Goal: Task Accomplishment & Management: Manage account settings

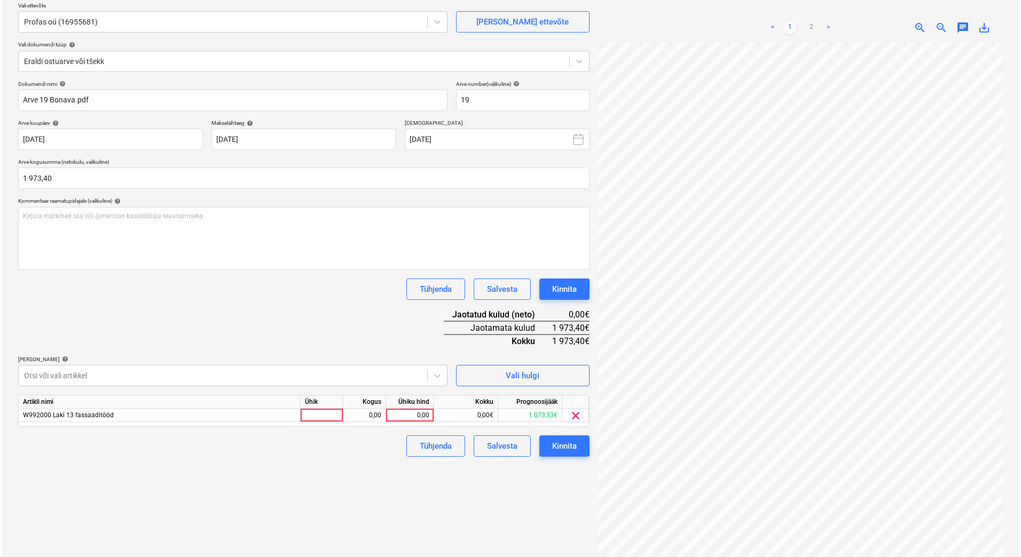
scroll to position [20, 77]
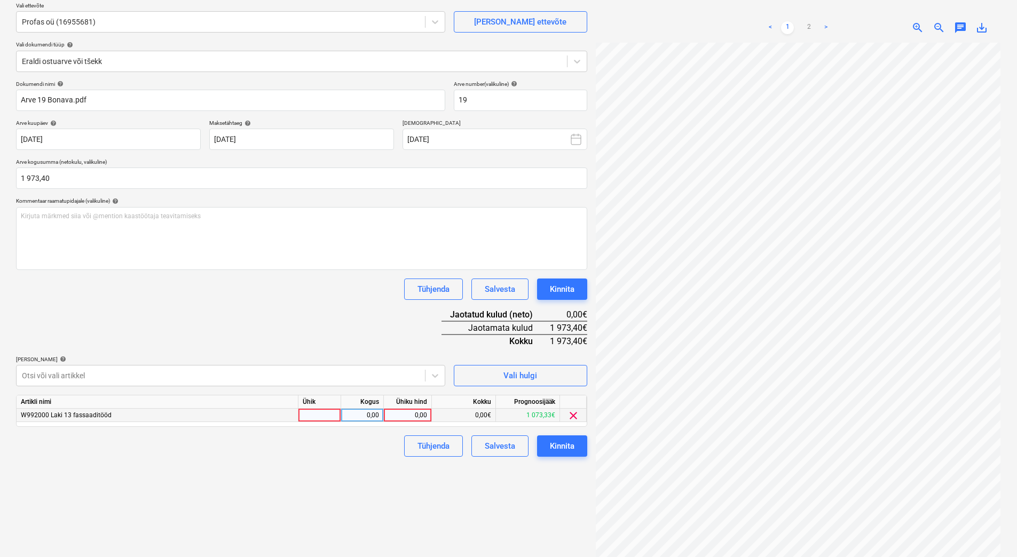
click at [392, 414] on div "0,00" at bounding box center [407, 415] width 39 height 13
type input "1973,40"
click at [315, 468] on div "Failide konteerimine Vali ettevõte Profas oü (16955681) [PERSON_NAME] ettevõte …" at bounding box center [302, 271] width 580 height 607
click at [566, 451] on div "Kinnita" at bounding box center [562, 446] width 25 height 14
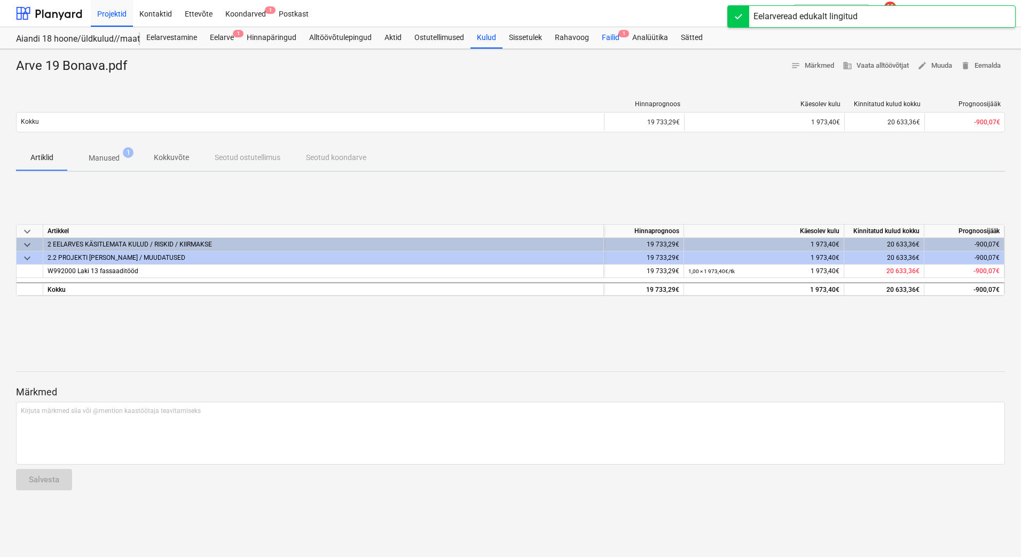
click at [614, 36] on div "Failid 1" at bounding box center [610, 37] width 30 height 21
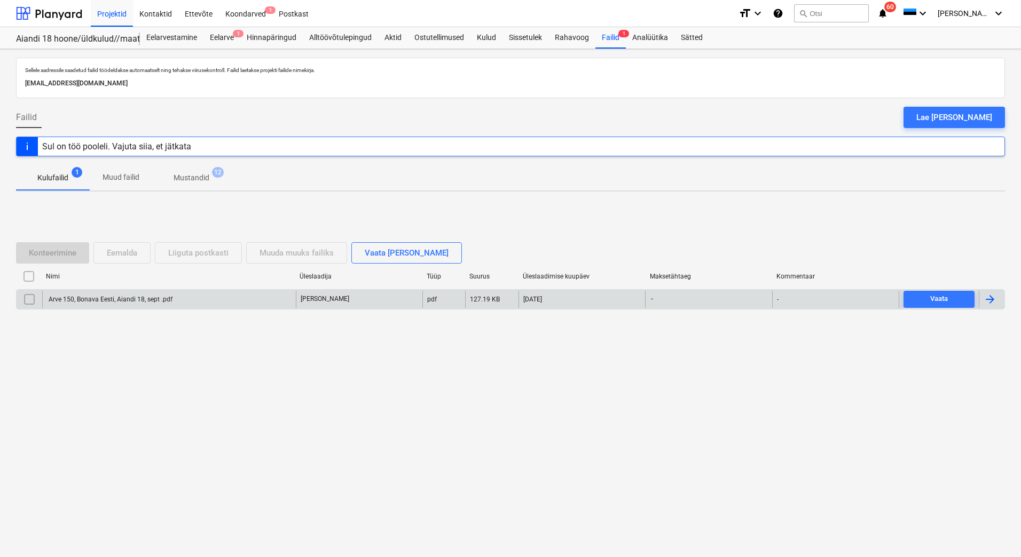
click at [121, 301] on div "Arve 150, Bonava Eesti, Aiandi 18, sept .pdf" at bounding box center [109, 299] width 125 height 7
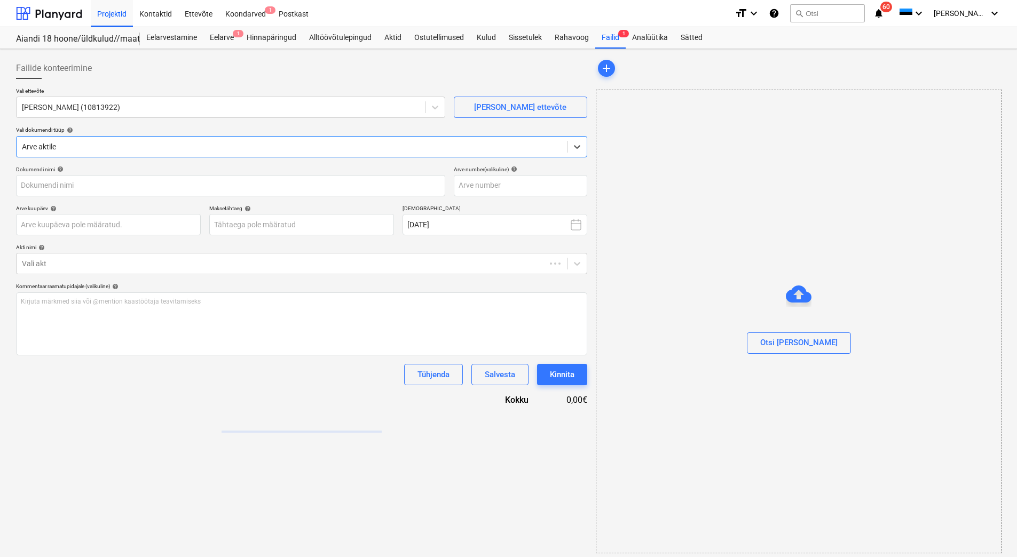
type input "Arve 150, Bonava Eesti, Aiandi 18, sept .pdf"
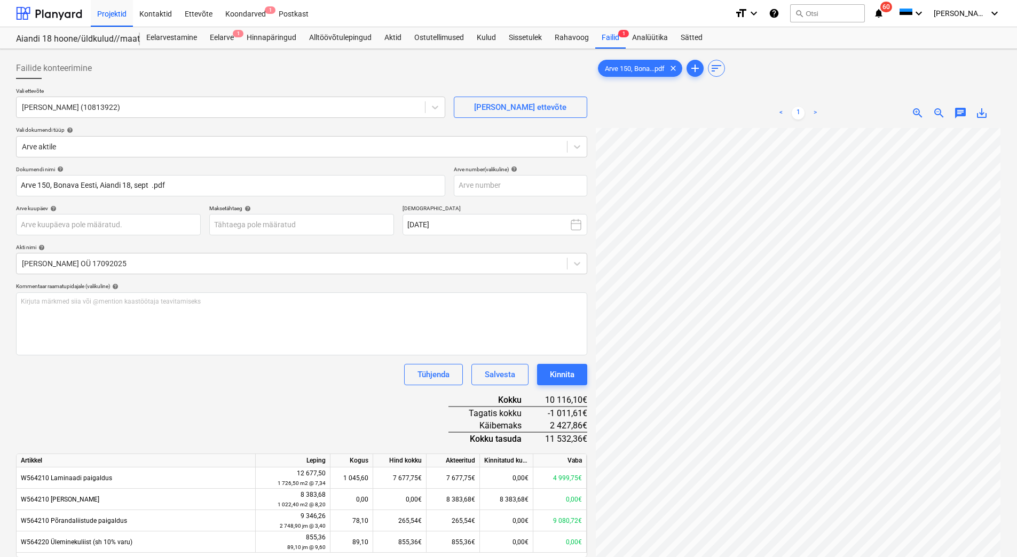
scroll to position [26, 77]
click at [99, 225] on body "Projektid Kontaktid Ettevõte Koondarved 1 Postkast format_size keyboard_arrow_d…" at bounding box center [508, 278] width 1017 height 557
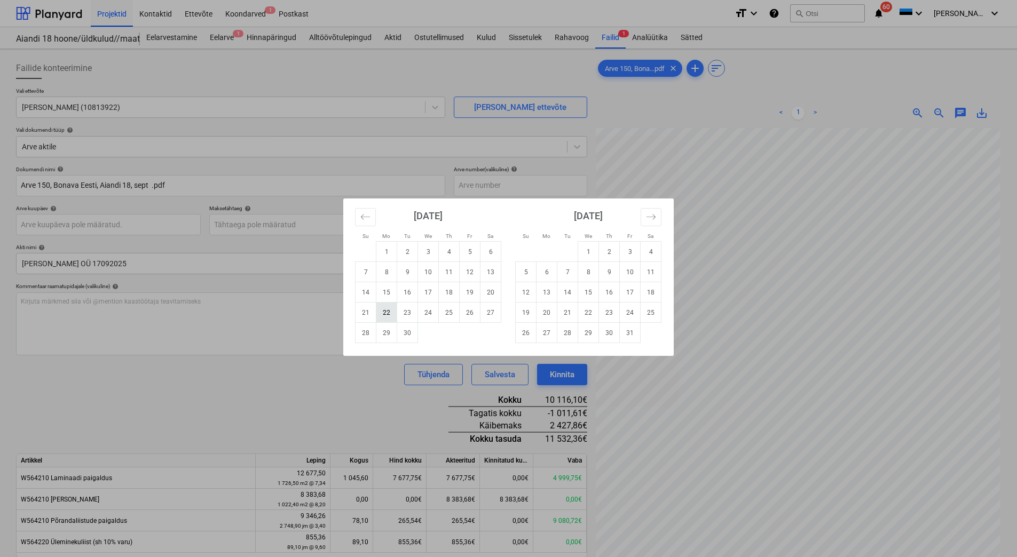
click at [384, 317] on td "22" at bounding box center [386, 313] width 21 height 20
type input "[DATE]"
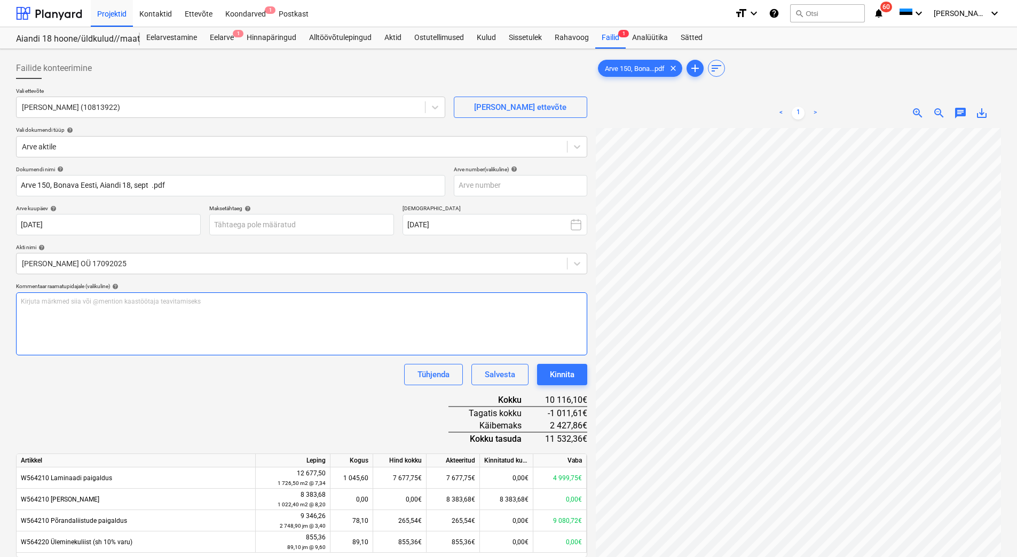
scroll to position [3, 59]
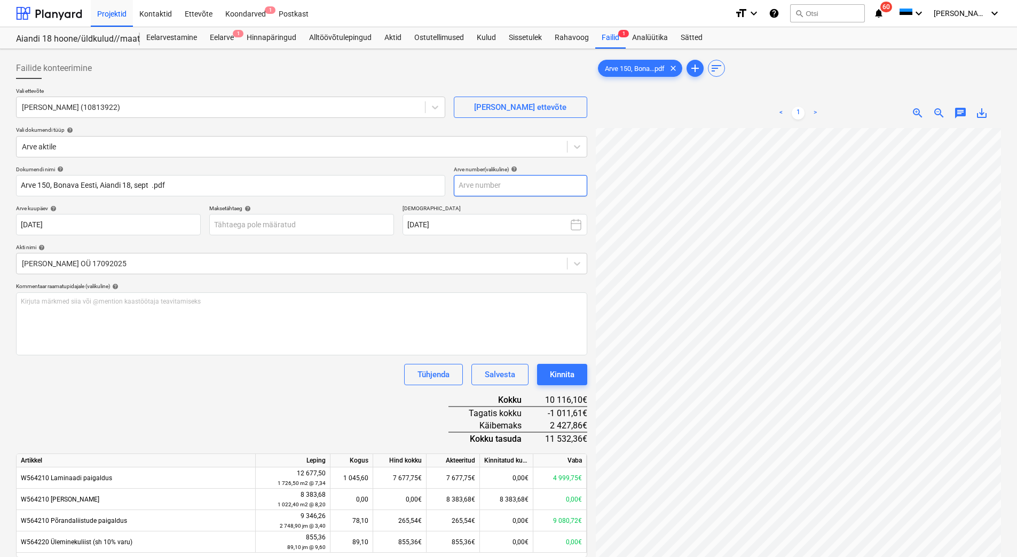
click at [486, 186] on input "text" at bounding box center [520, 185] width 133 height 21
type input "150"
click at [303, 445] on div "Dokumendi nimi help Arve 150, Bonava Eesti, Aiandi 18, sept .pdf Arve number (v…" at bounding box center [301, 412] width 571 height 492
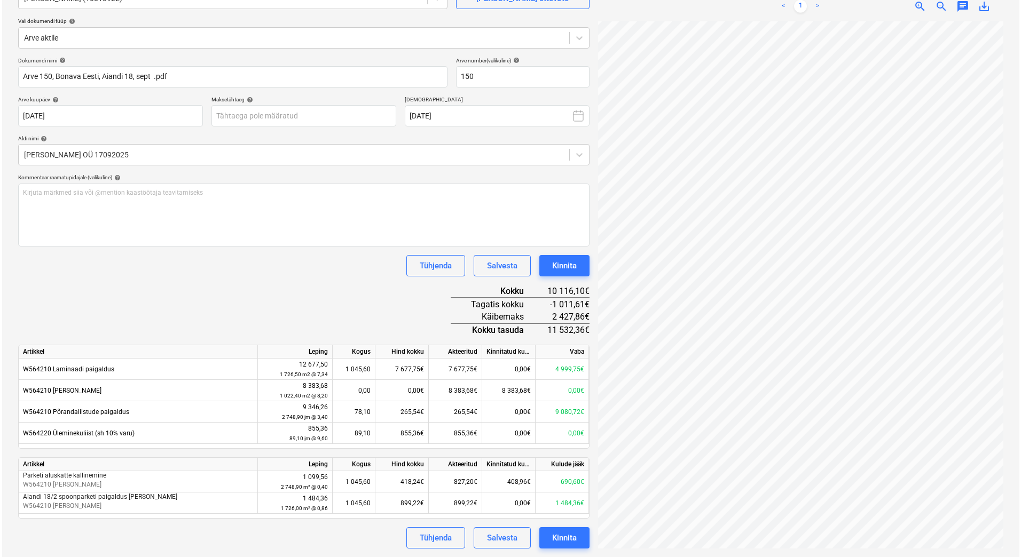
scroll to position [68, 50]
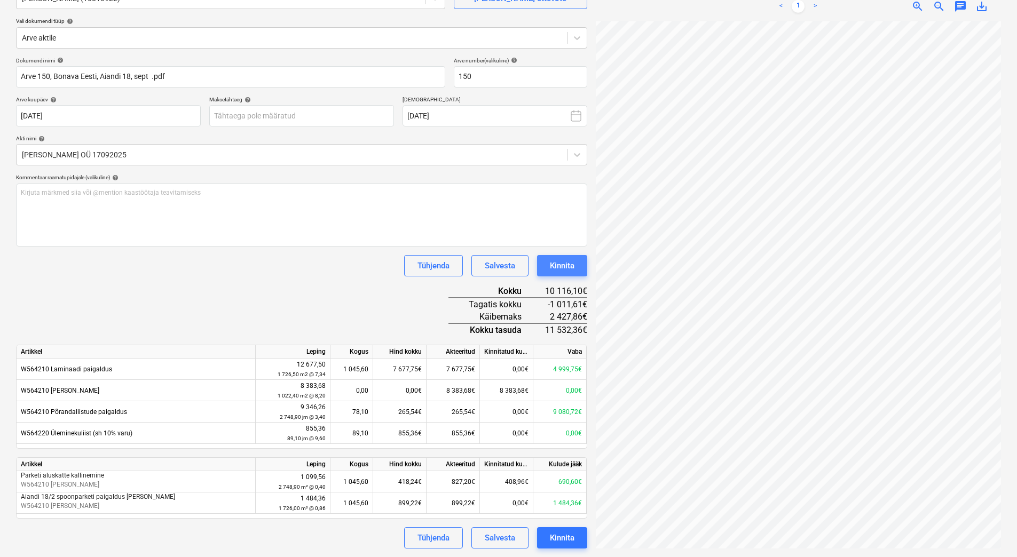
click at [571, 271] on div "Kinnita" at bounding box center [562, 266] width 25 height 14
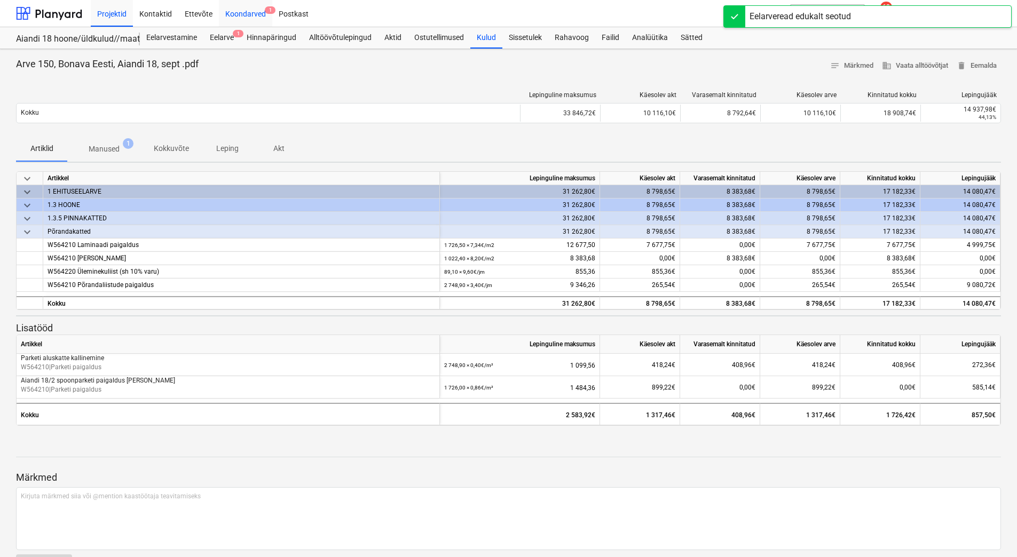
click at [248, 15] on div "Koondarved 1" at bounding box center [245, 12] width 53 height 27
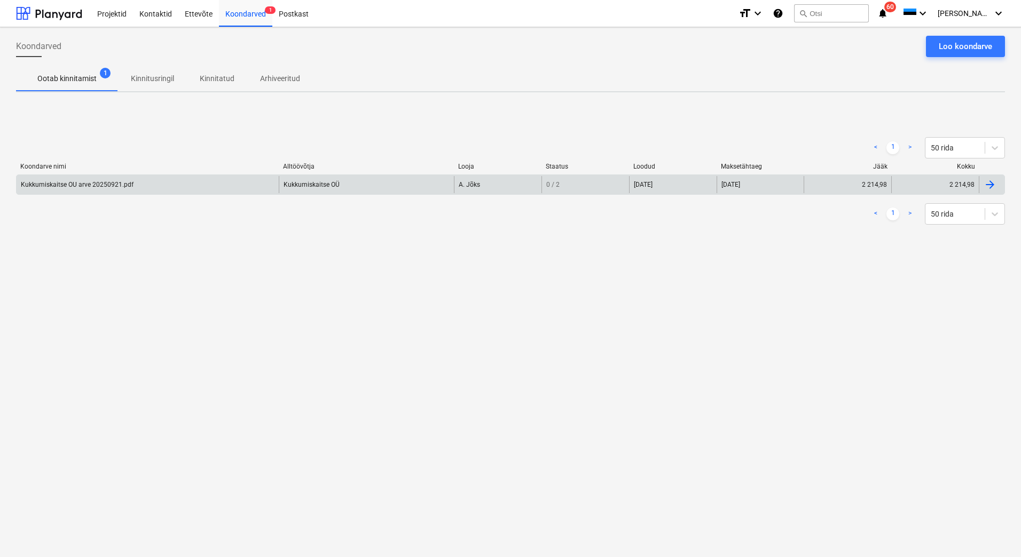
click at [43, 191] on div "Kukkumiskaitse OU arve 20250921.pdf" at bounding box center [148, 184] width 262 height 17
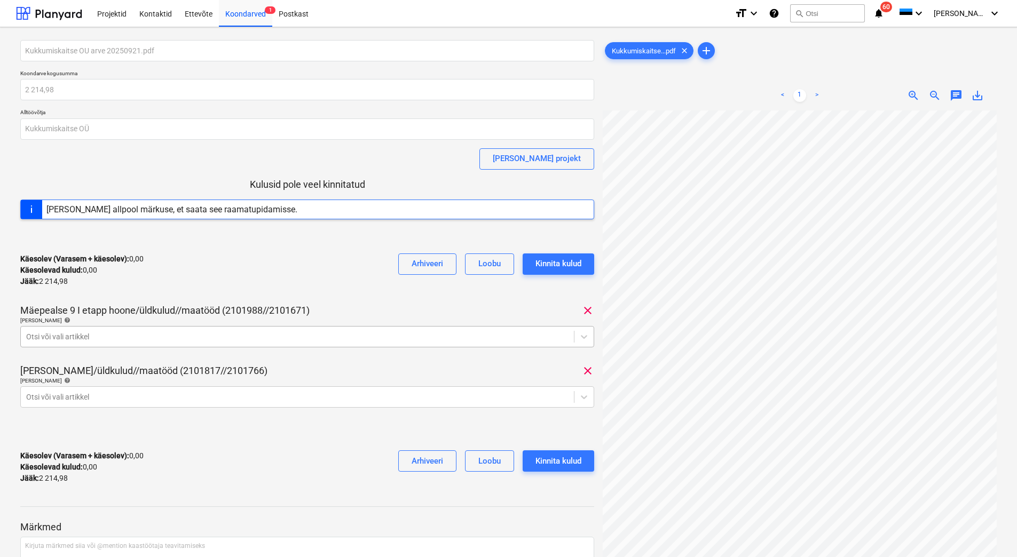
click at [99, 337] on div at bounding box center [297, 337] width 543 height 11
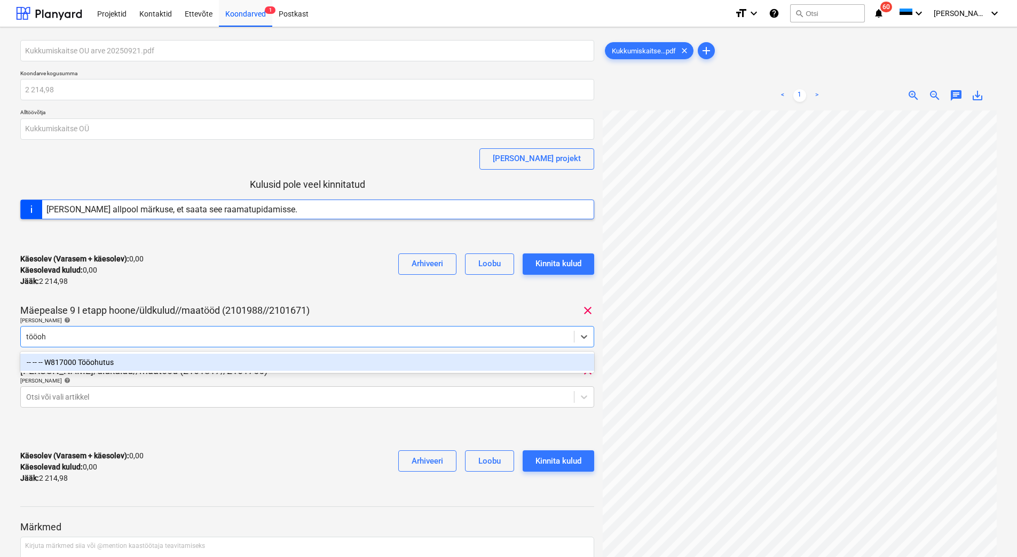
type input "tööohu"
click at [102, 360] on div "-- -- -- W817000 Tööohutus" at bounding box center [307, 362] width 574 height 17
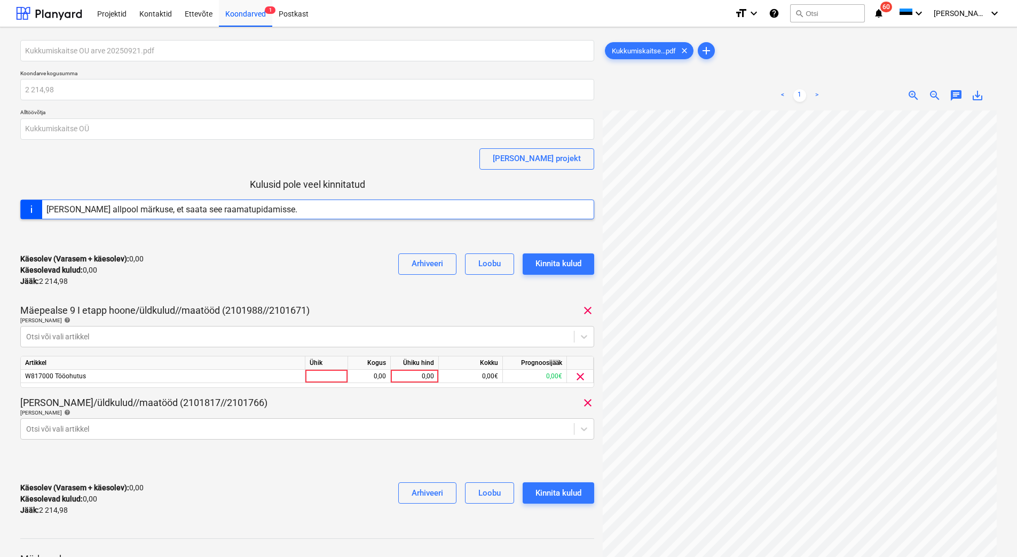
click at [174, 264] on div "Käesolev (Varasem + käesolev) : 0,00 Käesolevad kulud : 0,00 Jääk : 2 214,98 Ar…" at bounding box center [307, 270] width 574 height 51
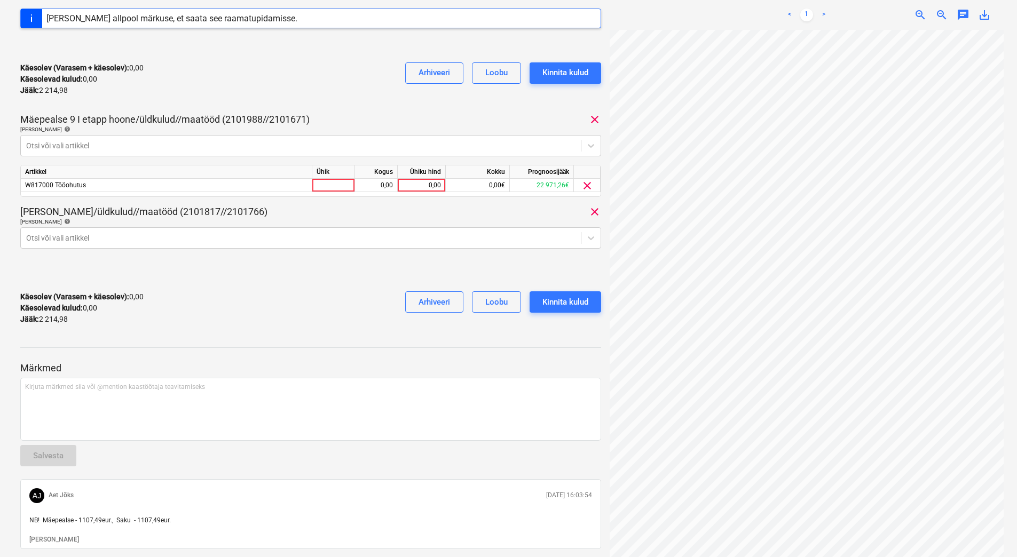
scroll to position [230, 0]
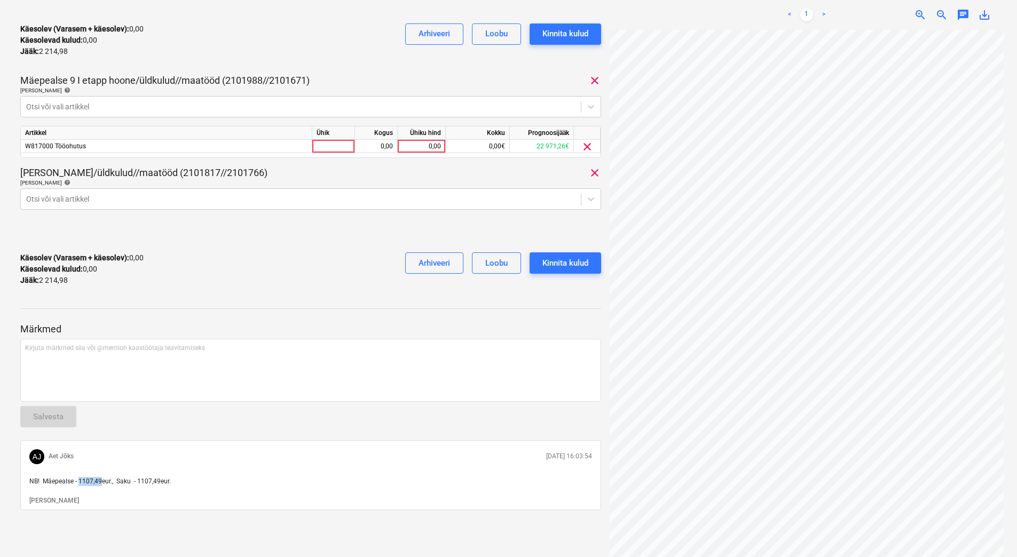
drag, startPoint x: 101, startPoint y: 480, endPoint x: 80, endPoint y: 482, distance: 21.4
click at [80, 482] on span "NB! Mäepealse - 1107,49eur., Saku - 1107,49eur." at bounding box center [100, 481] width 142 height 7
copy span "1107,49"
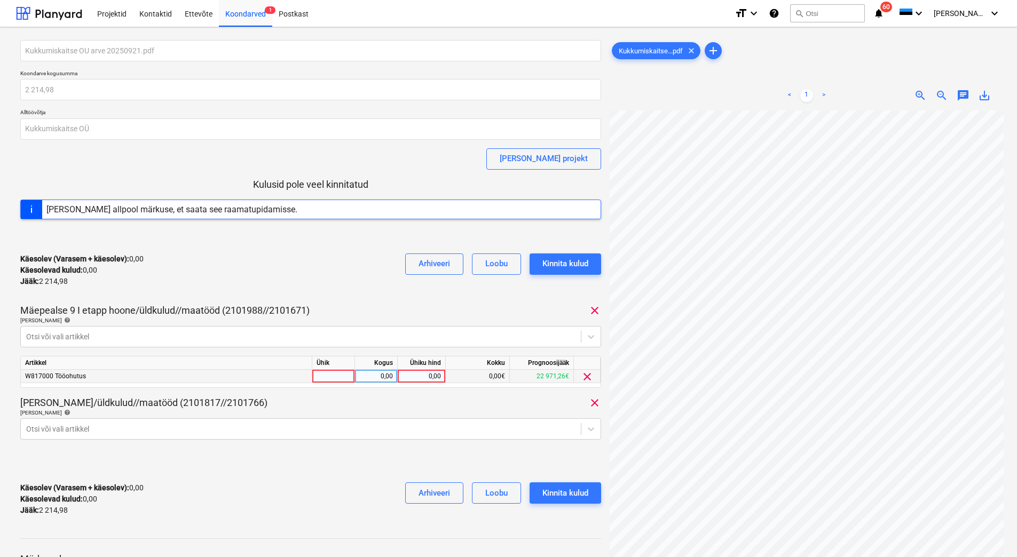
click at [420, 379] on div "0,00" at bounding box center [421, 376] width 39 height 13
paste input "1107,49"
type input "1107,49"
click at [403, 399] on div "[PERSON_NAME]/üldkulud//maatööd (2101817//2101766) clear" at bounding box center [310, 403] width 581 height 13
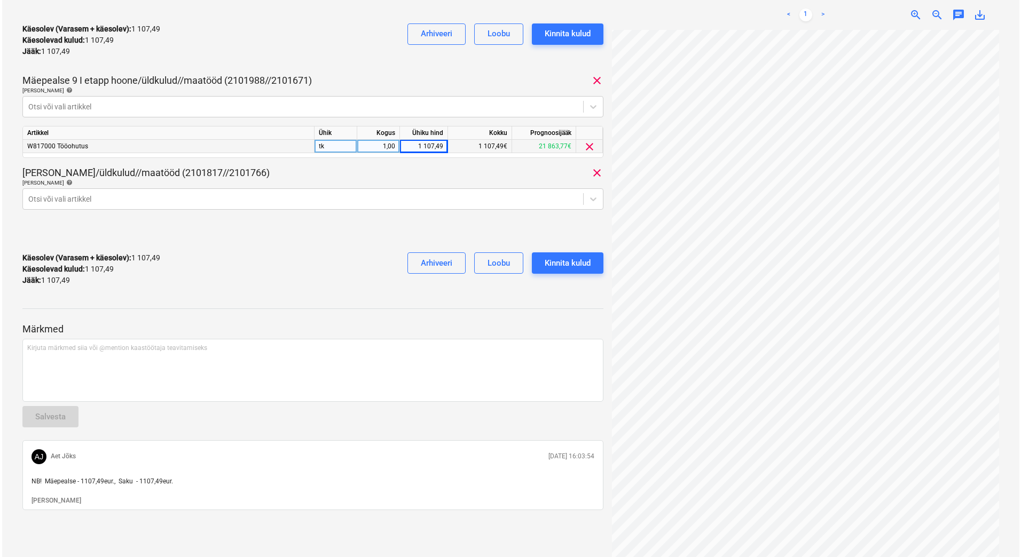
scroll to position [133, 19]
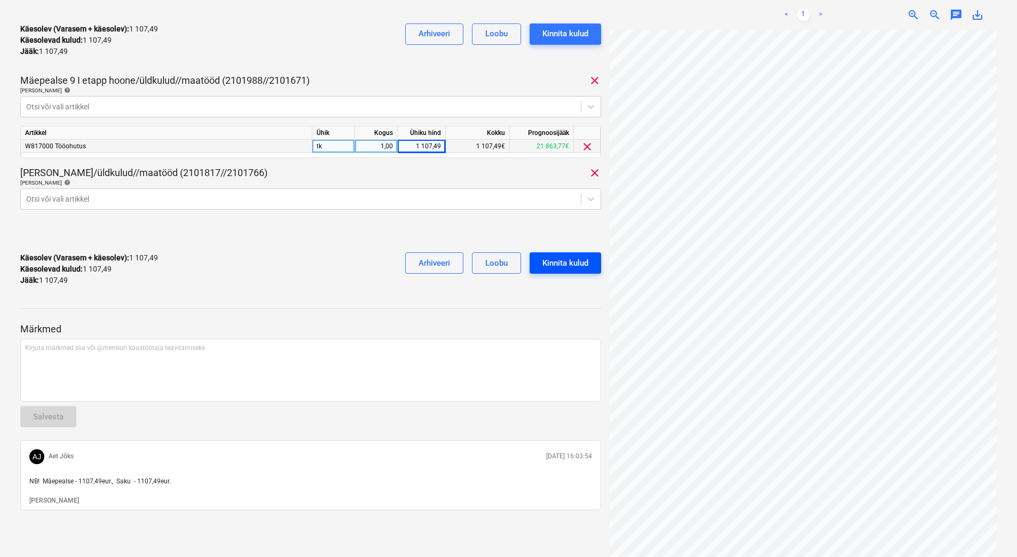
click at [563, 266] on div "Kinnita kulud" at bounding box center [566, 263] width 46 height 14
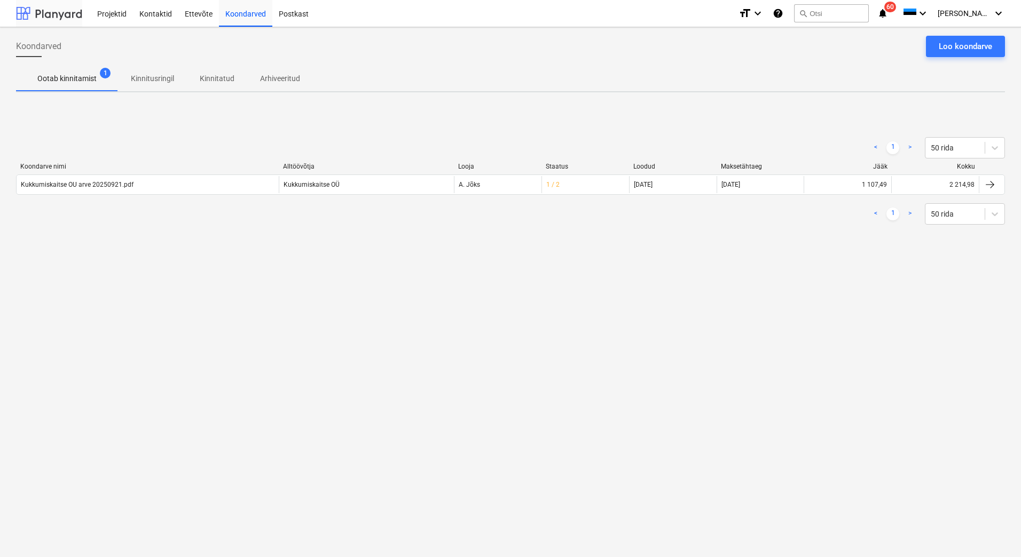
click at [41, 18] on div at bounding box center [49, 13] width 66 height 27
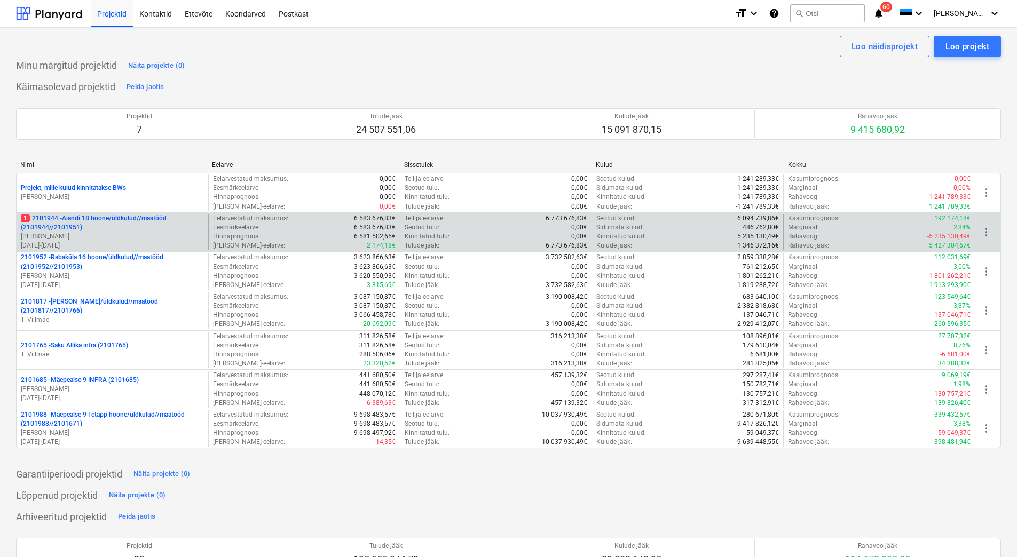
click at [97, 237] on p "[PERSON_NAME]" at bounding box center [112, 236] width 183 height 9
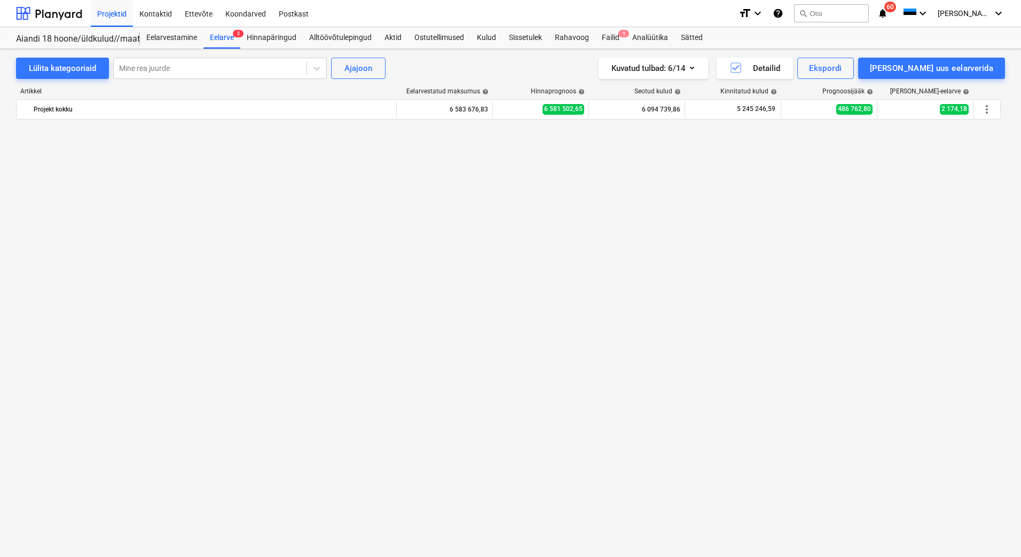
scroll to position [4731, 0]
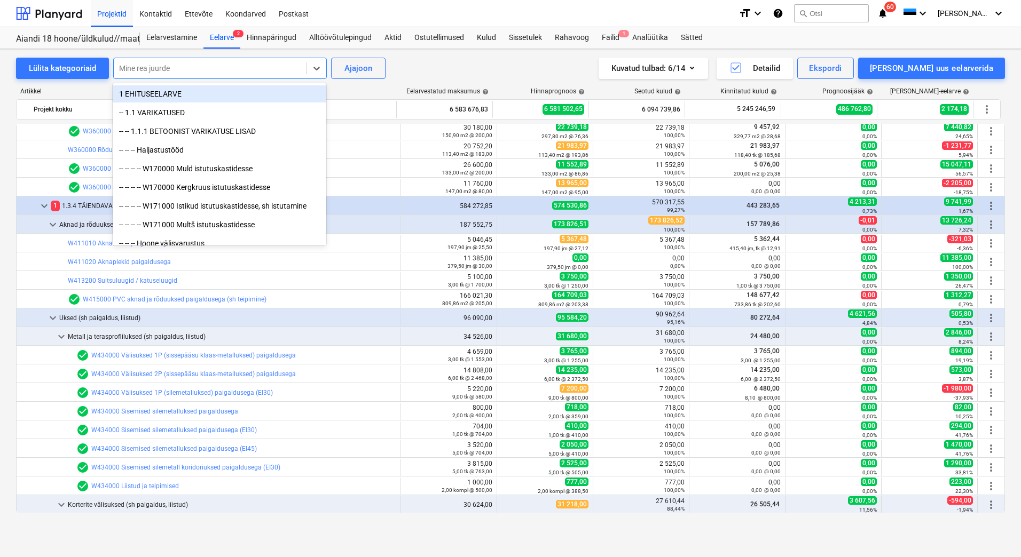
click at [168, 68] on div at bounding box center [210, 68] width 182 height 11
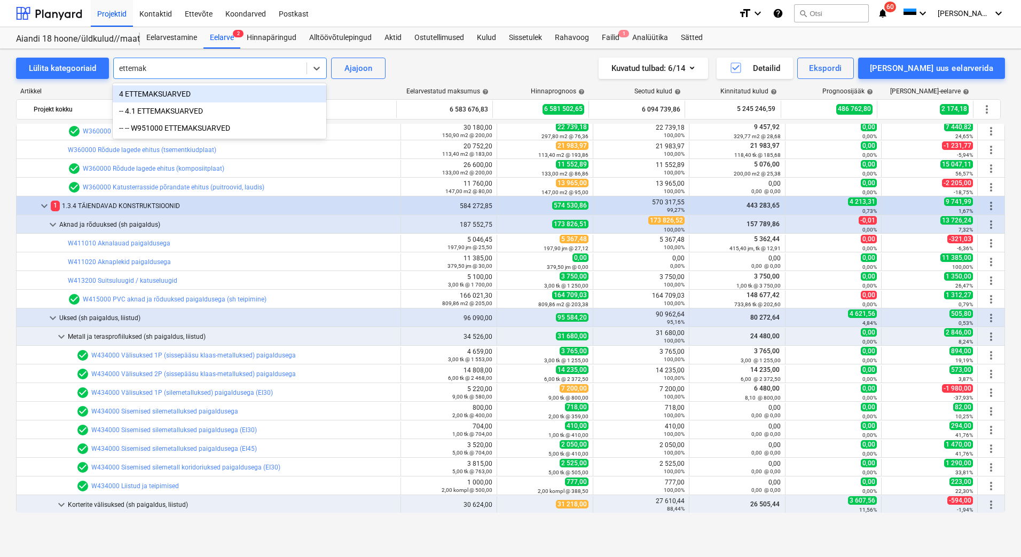
type input "ettemaks"
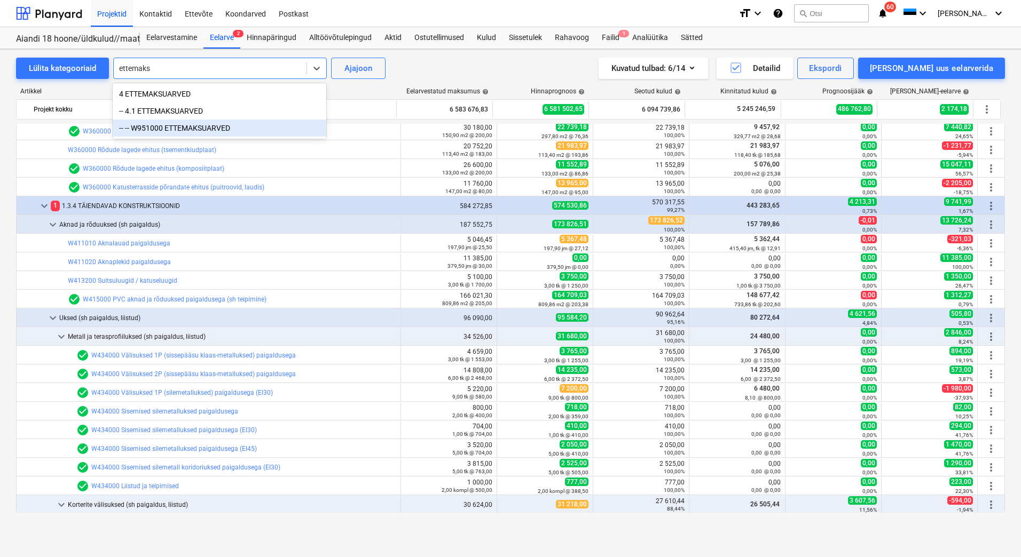
click at [182, 128] on div "-- -- W951000 ETTEMAKSUARVED" at bounding box center [220, 128] width 214 height 17
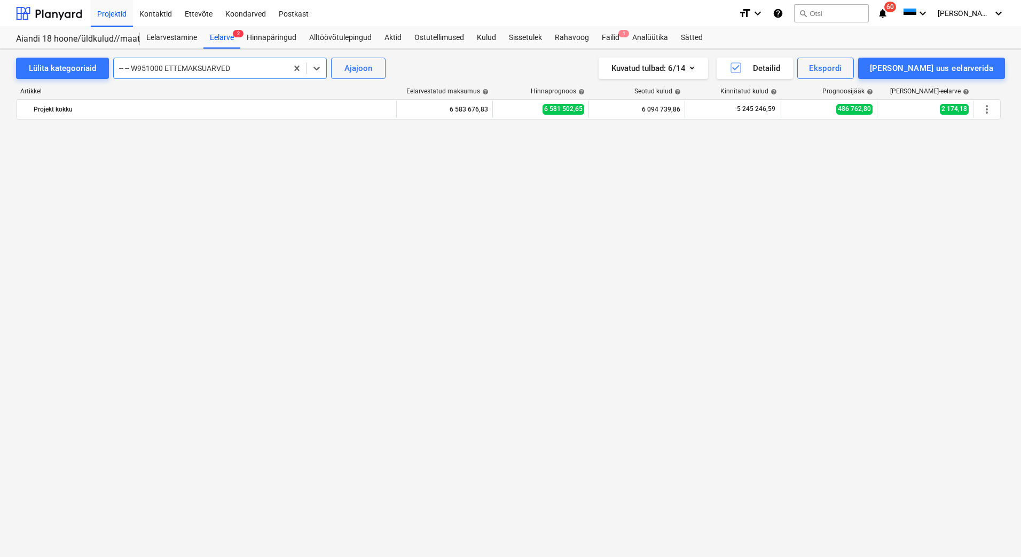
scroll to position [8918, 0]
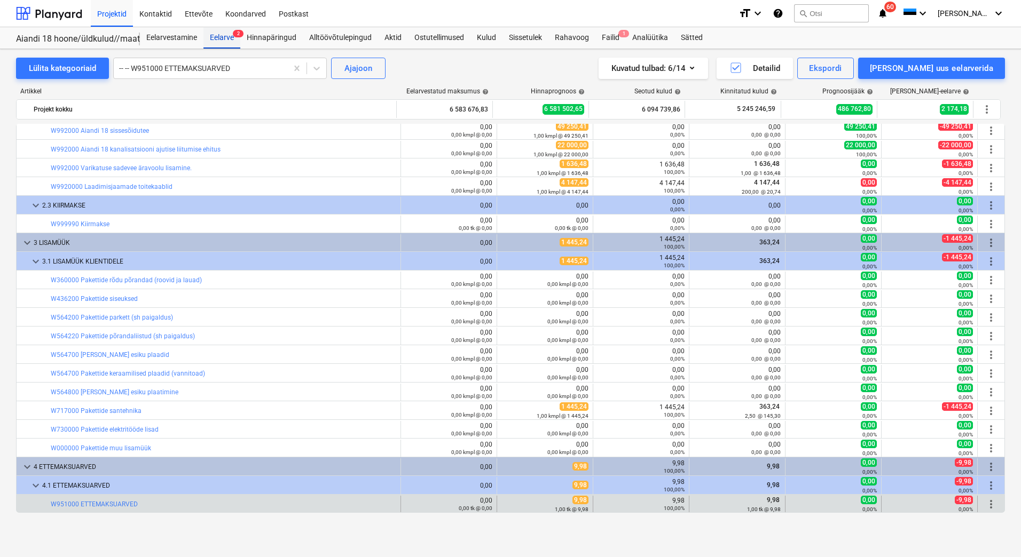
click at [215, 39] on div "Eelarve 2" at bounding box center [221, 37] width 37 height 21
click at [65, 68] on div "Lülita kategooriaid" at bounding box center [62, 68] width 67 height 14
click at [505, 504] on span "edit" at bounding box center [508, 504] width 9 height 9
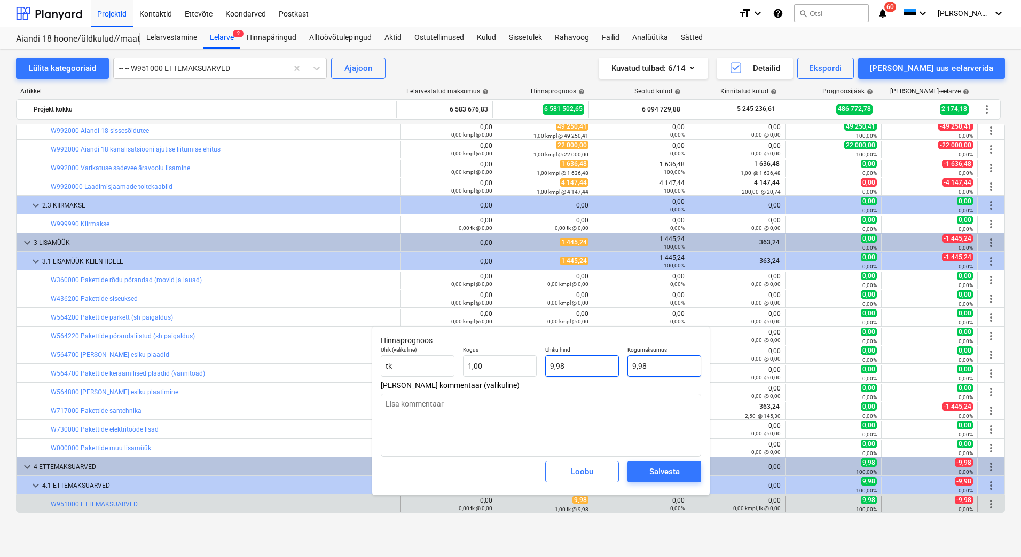
drag, startPoint x: 655, startPoint y: 363, endPoint x: 617, endPoint y: 371, distance: 38.1
click at [617, 371] on div "Ühik (valikuline) [PERSON_NAME] 1,00 Ühiku hind 9,98 Kogumaksumus 9,98" at bounding box center [540, 361] width 329 height 39
type input "0"
type textarea "x"
type input "0,00"
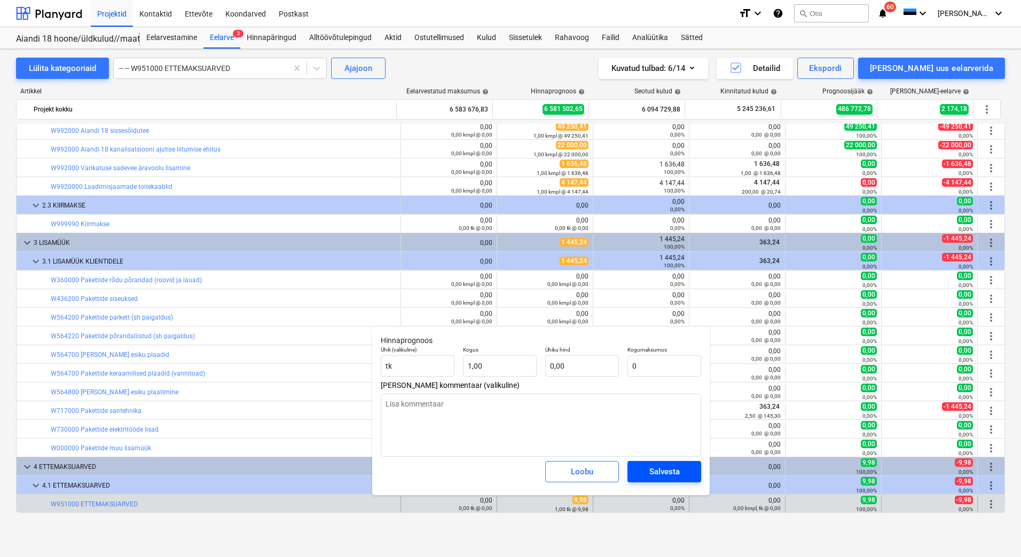
click at [666, 473] on div "Salvesta" at bounding box center [664, 472] width 30 height 14
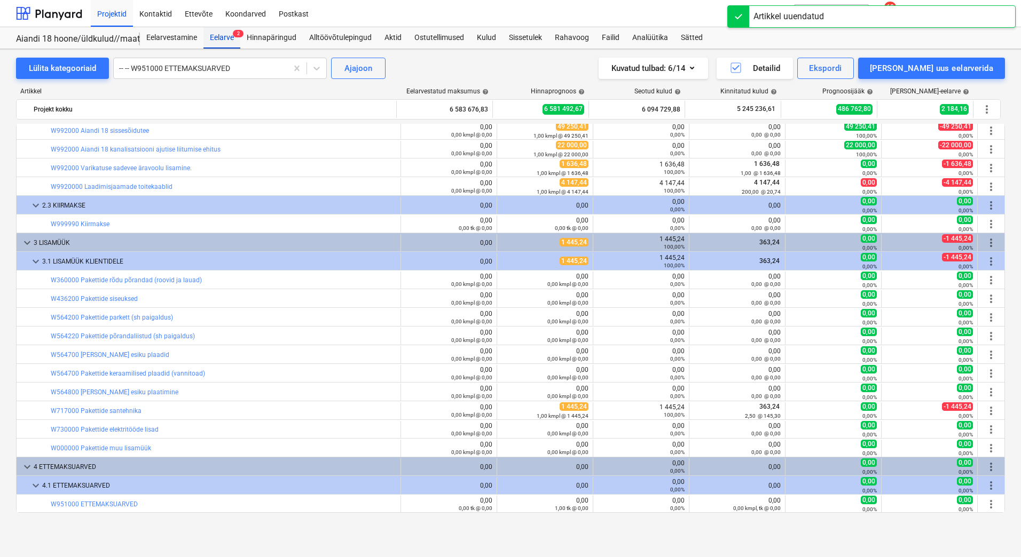
click at [214, 43] on div "Eelarve 2" at bounding box center [221, 37] width 37 height 21
click at [54, 68] on div "Lülita kategooriaid" at bounding box center [62, 68] width 67 height 14
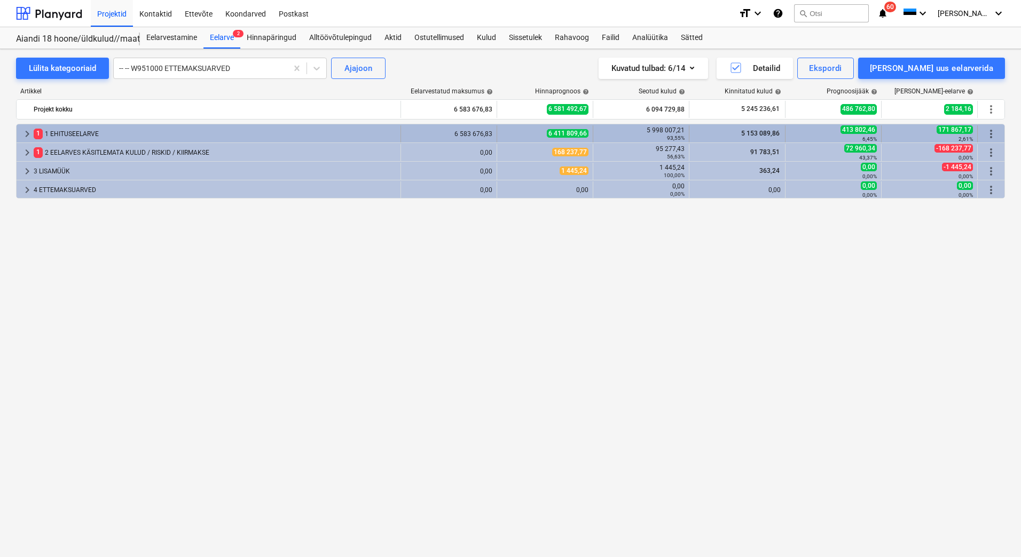
click at [62, 135] on div "1 1 EHITUSEELARVE" at bounding box center [215, 133] width 363 height 17
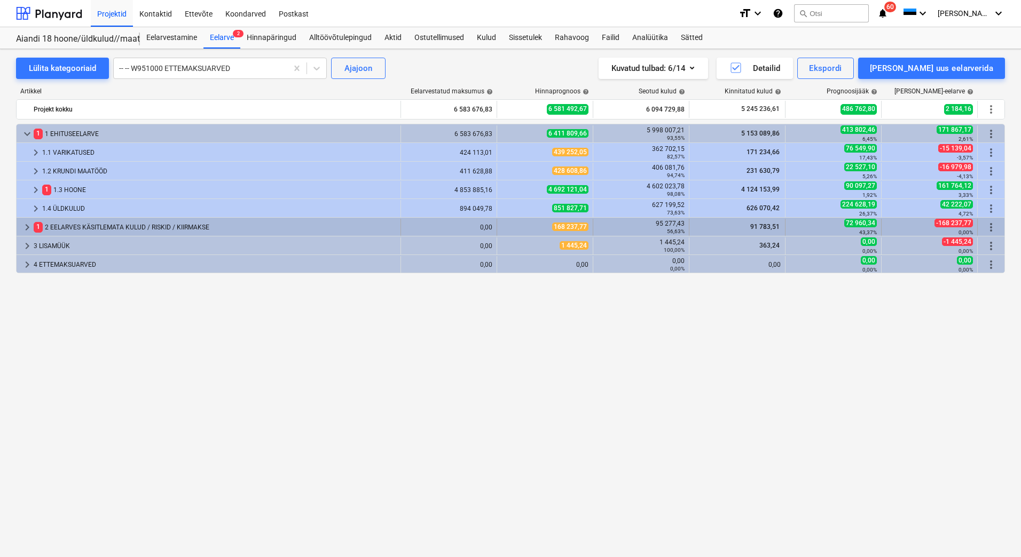
click at [74, 223] on div "1 2 EELARVES KÄSITLEMATA KULUD / RISKID / KIIRMAKSE" at bounding box center [215, 227] width 363 height 17
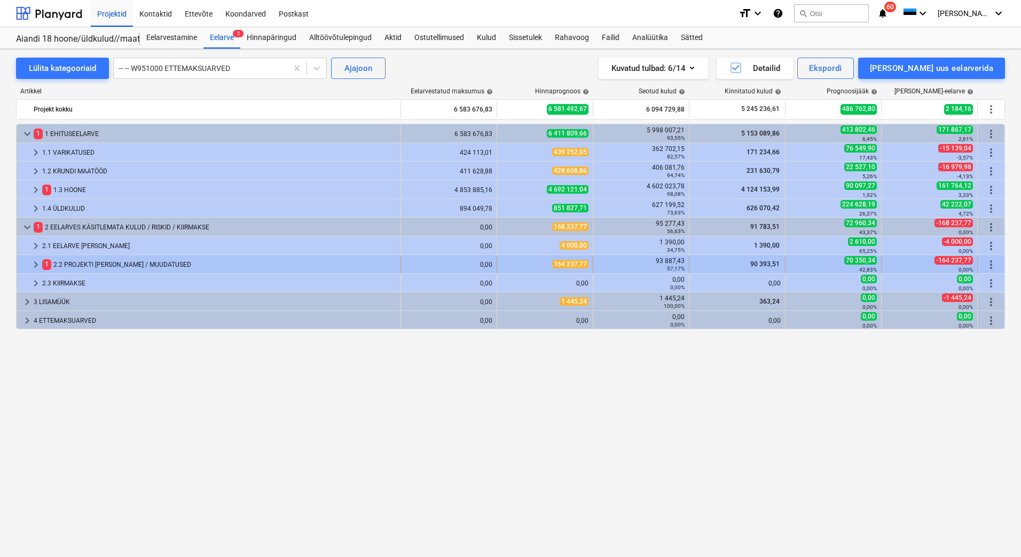
click at [86, 265] on div "1 2.2 PROJEKTI [PERSON_NAME] / MUUDATUSED" at bounding box center [219, 264] width 354 height 17
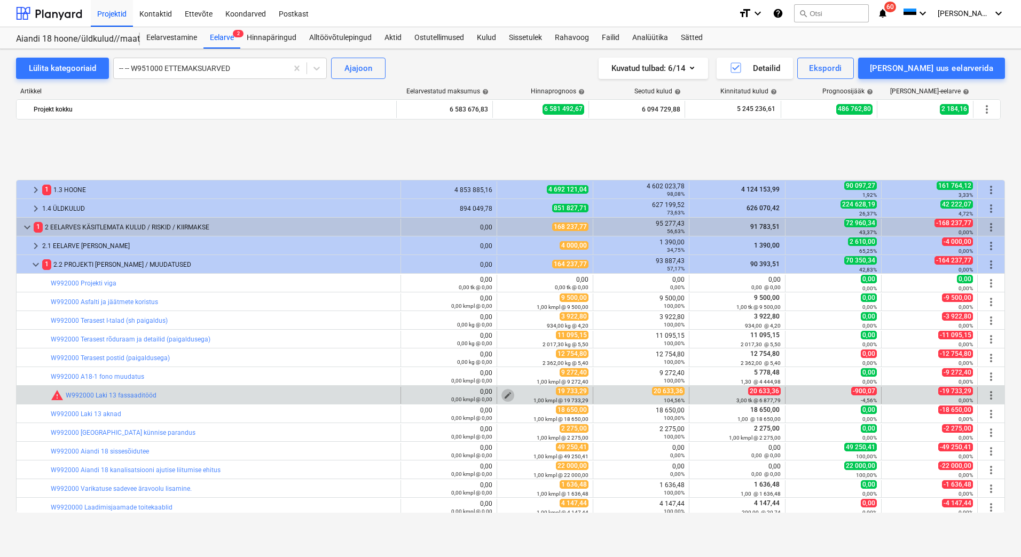
click at [504, 395] on span "edit" at bounding box center [508, 395] width 9 height 9
type textarea "x"
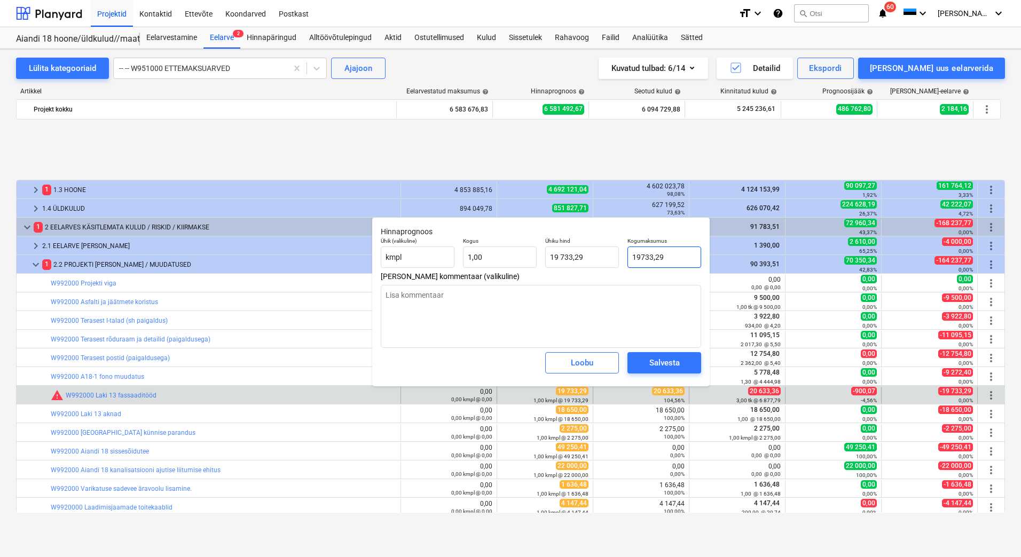
drag, startPoint x: 672, startPoint y: 256, endPoint x: 631, endPoint y: 260, distance: 41.2
click at [631, 260] on input "19733,29" at bounding box center [664, 257] width 74 height 21
type input "2"
type textarea "x"
type input "2,00"
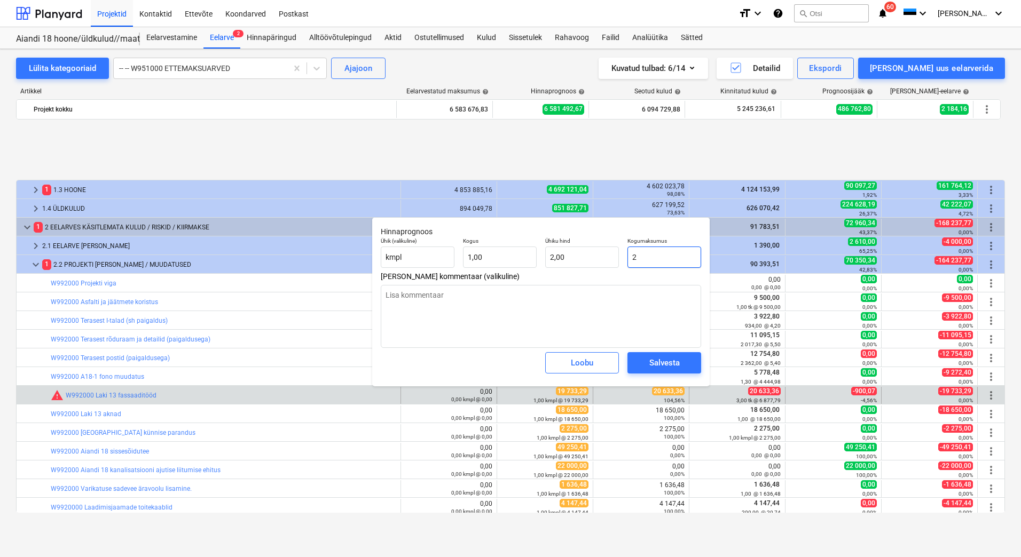
type input "20"
type textarea "x"
type input "20,00"
type textarea "x"
type input "206"
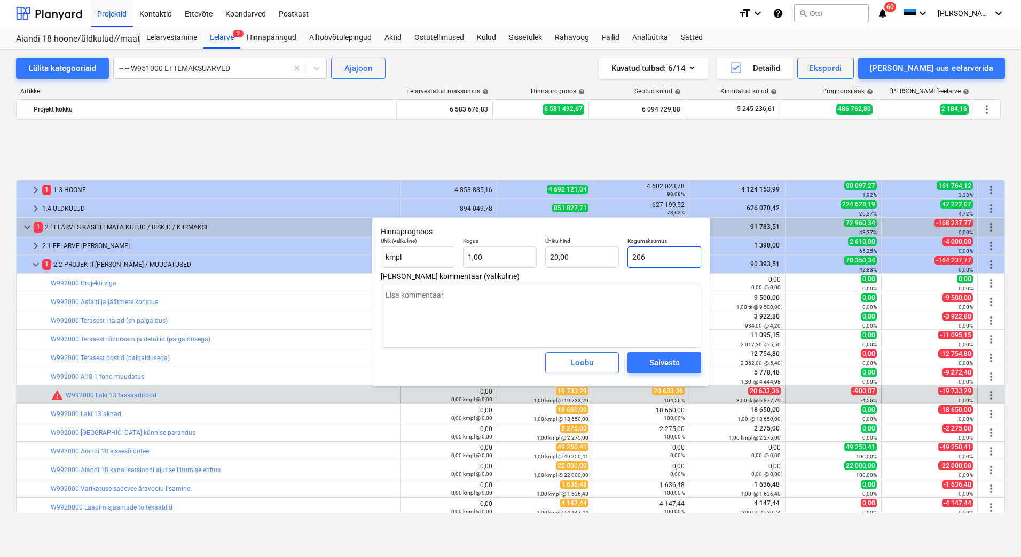
type input "206,00"
type input "2063"
type textarea "x"
type input "2 063,00"
type input "20633"
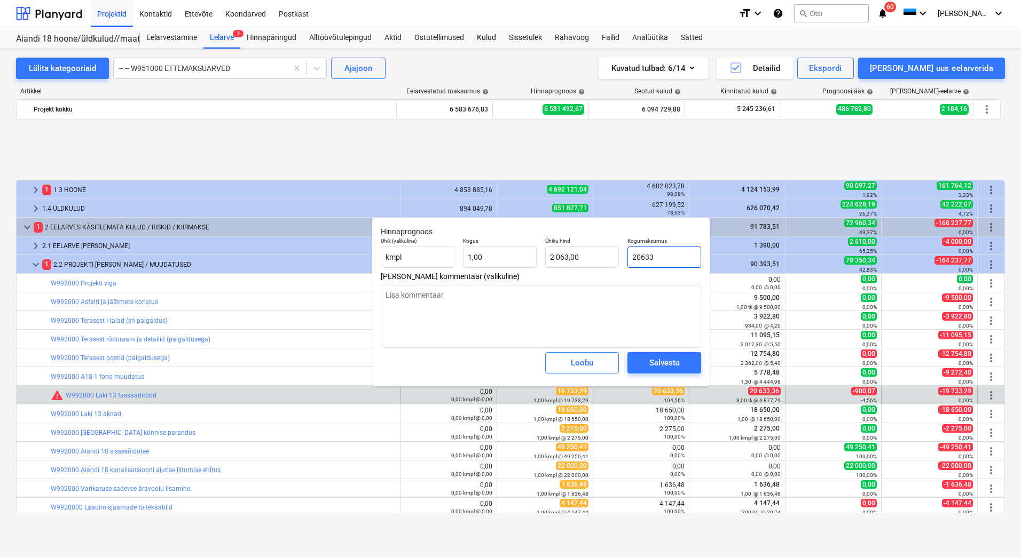
type textarea "x"
type input "20 633,00"
type textarea "x"
type input "20633,"
type textarea "x"
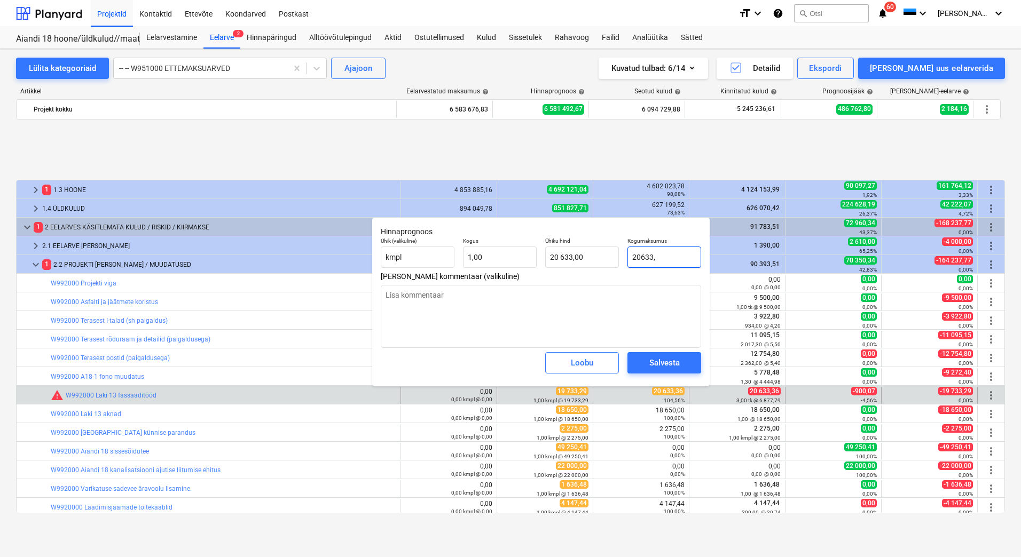
type input "20633,3"
type input "20 633,30"
type input "20633,36"
type textarea "x"
type input "20 633,36"
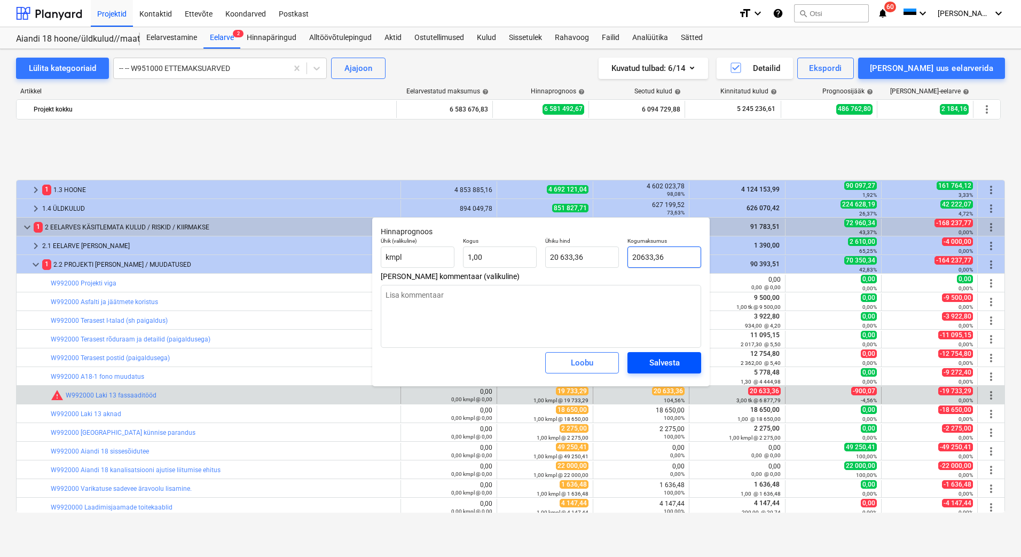
type input "20633,36"
type textarea "x"
type input "20 633,36"
click at [648, 359] on span "Salvesta" at bounding box center [664, 363] width 48 height 14
type textarea "x"
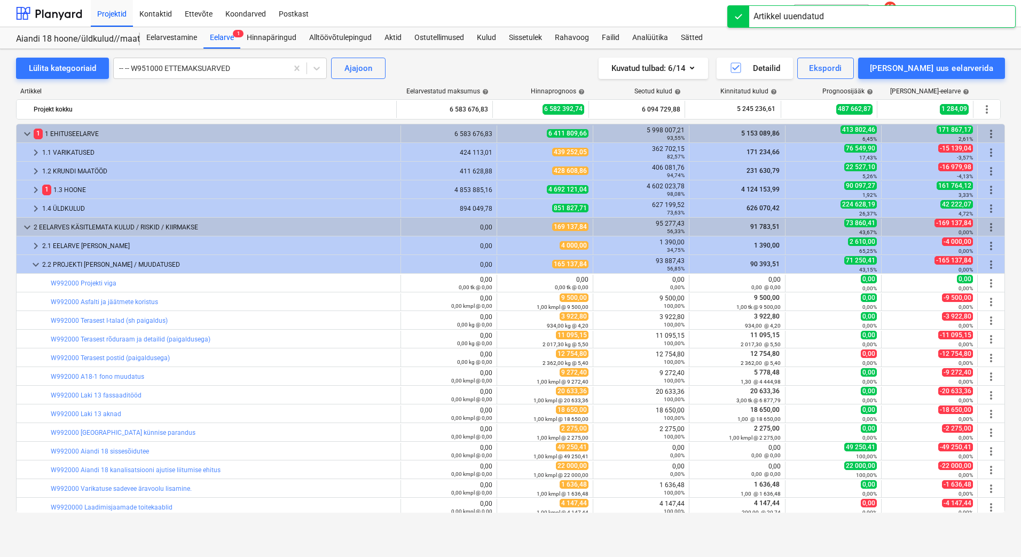
scroll to position [59, 0]
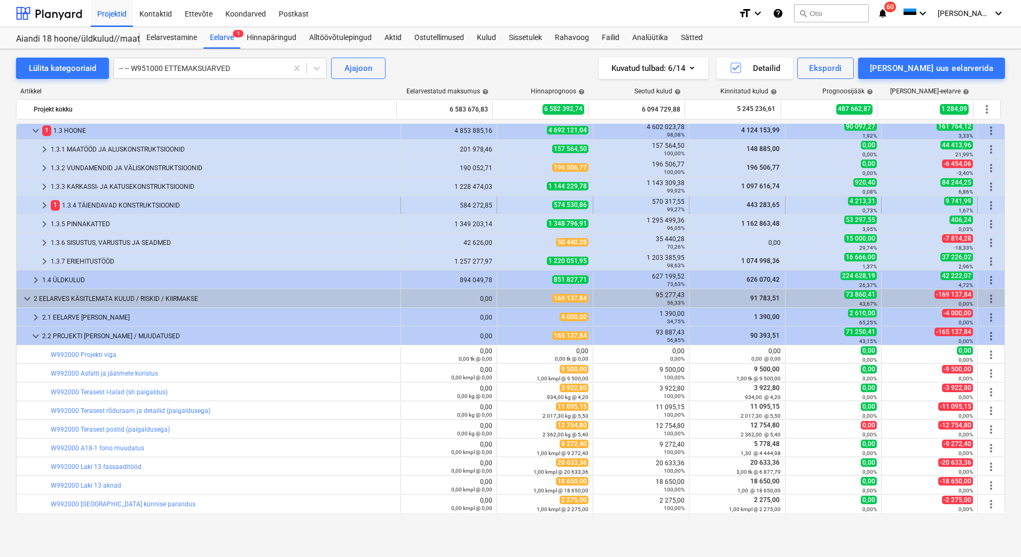
click at [83, 206] on div "1 1.3.4 TÄIENDAVAD KONSTRUKTSIOONID" at bounding box center [223, 205] width 345 height 17
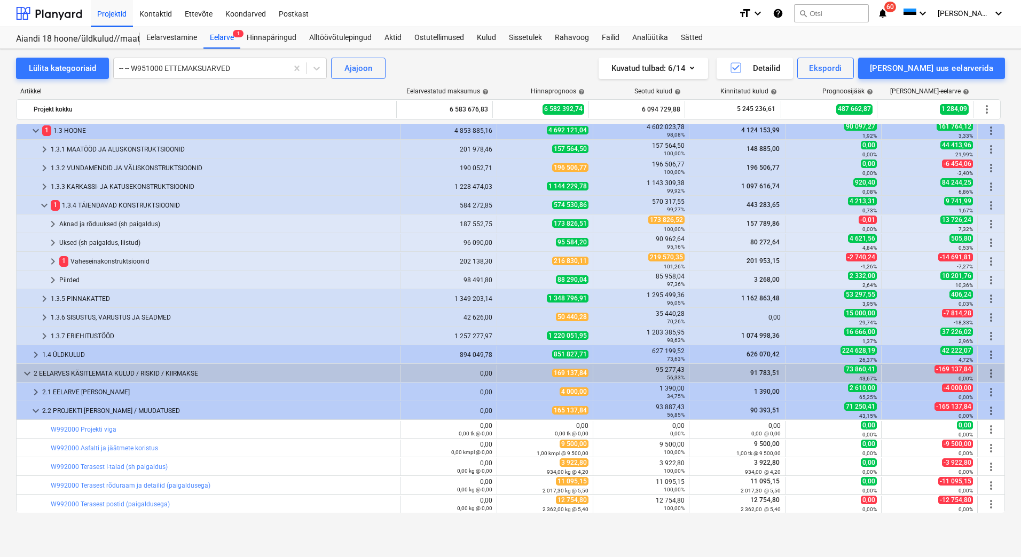
click at [92, 261] on div "1 Vaheseinakonstruktsioonid" at bounding box center [227, 261] width 337 height 17
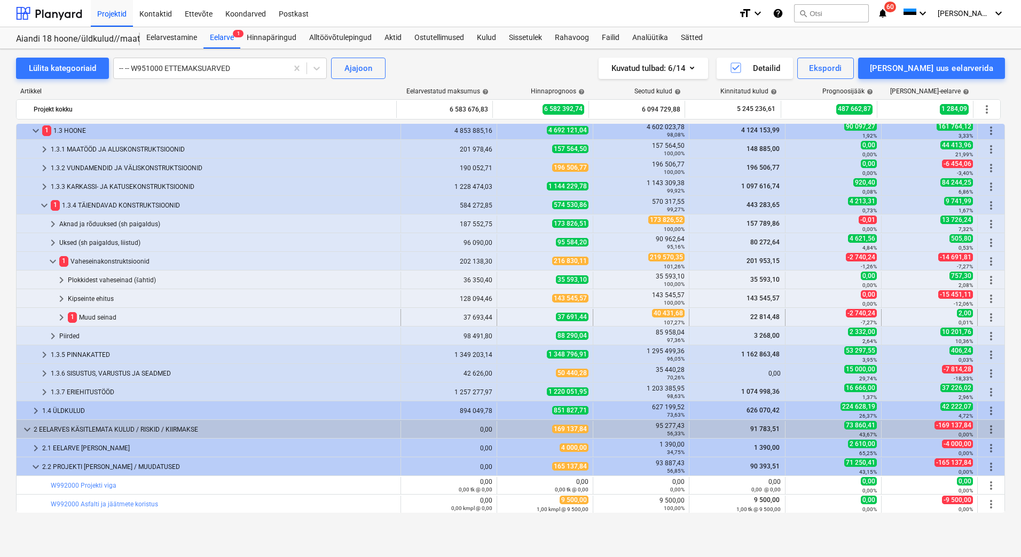
click at [93, 323] on div "1 Muud seinad" at bounding box center [232, 317] width 328 height 17
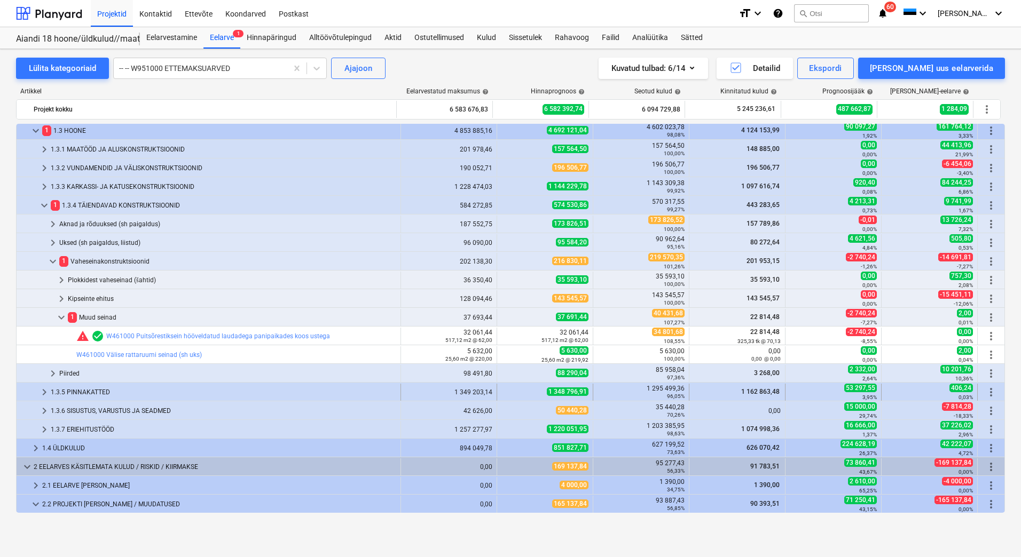
click at [127, 393] on div "1.3.5 PINNAKATTED" at bounding box center [223, 392] width 345 height 17
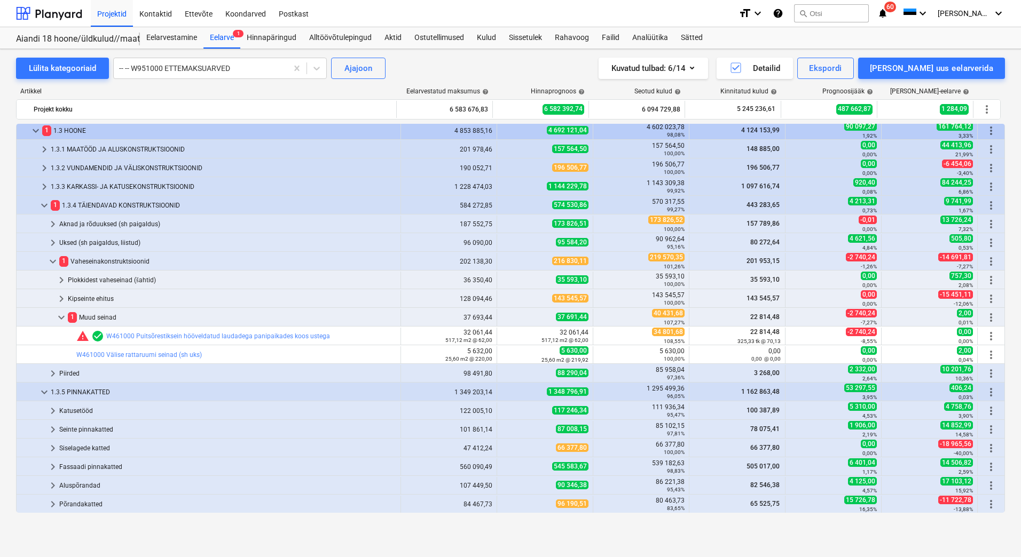
click at [127, 393] on div "1.3.5 PINNAKATTED" at bounding box center [223, 392] width 345 height 17
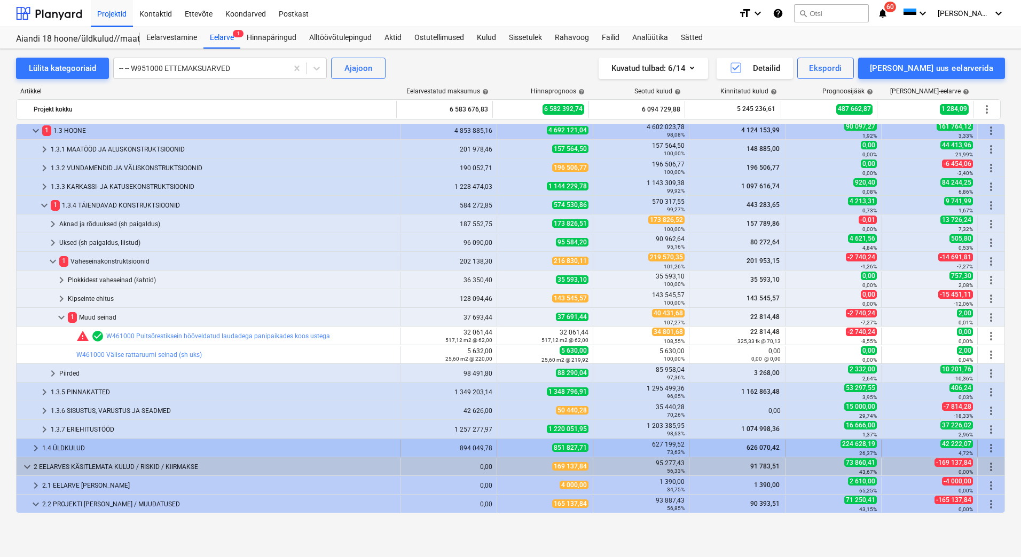
click at [74, 448] on div "1.4 ÜLDKULUD" at bounding box center [219, 448] width 354 height 17
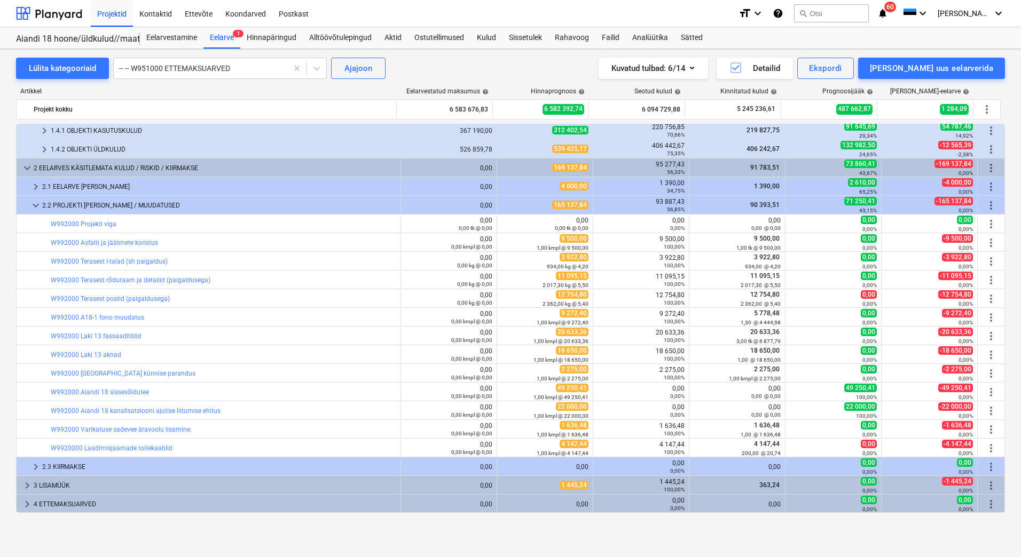
scroll to position [235, 0]
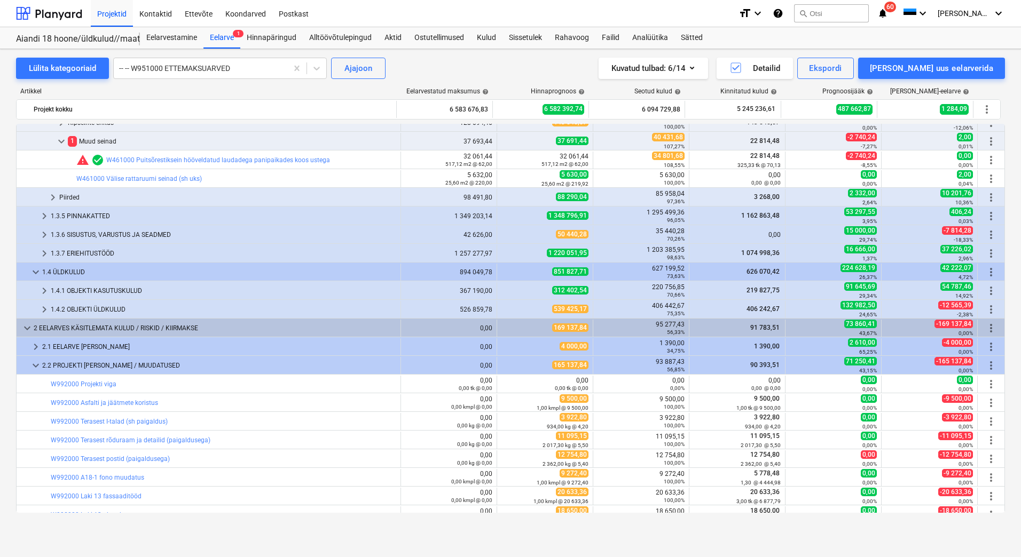
click at [33, 366] on span "keyboard_arrow_down" at bounding box center [35, 365] width 13 height 13
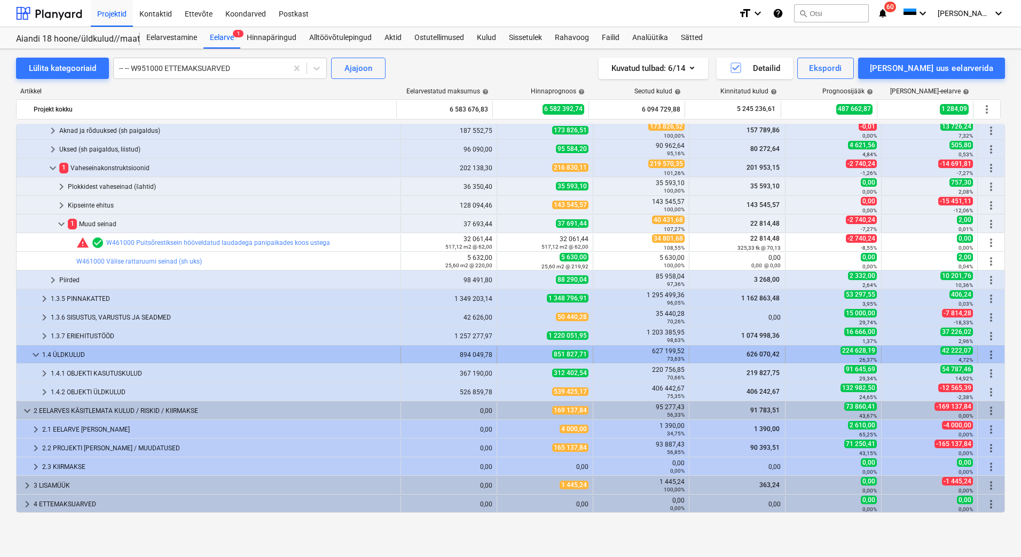
scroll to position [153, 0]
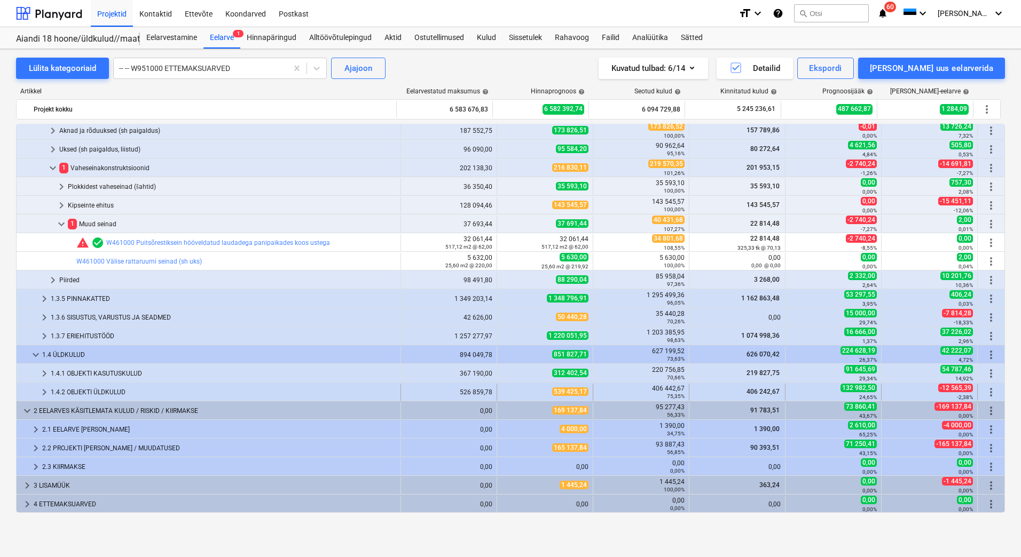
click at [40, 394] on span "keyboard_arrow_right" at bounding box center [44, 392] width 13 height 13
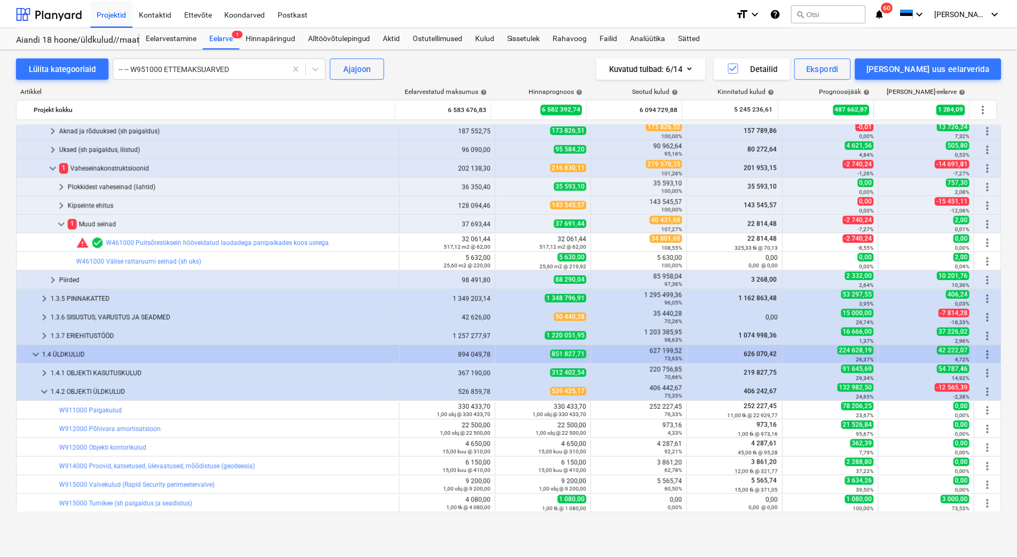
scroll to position [366, 0]
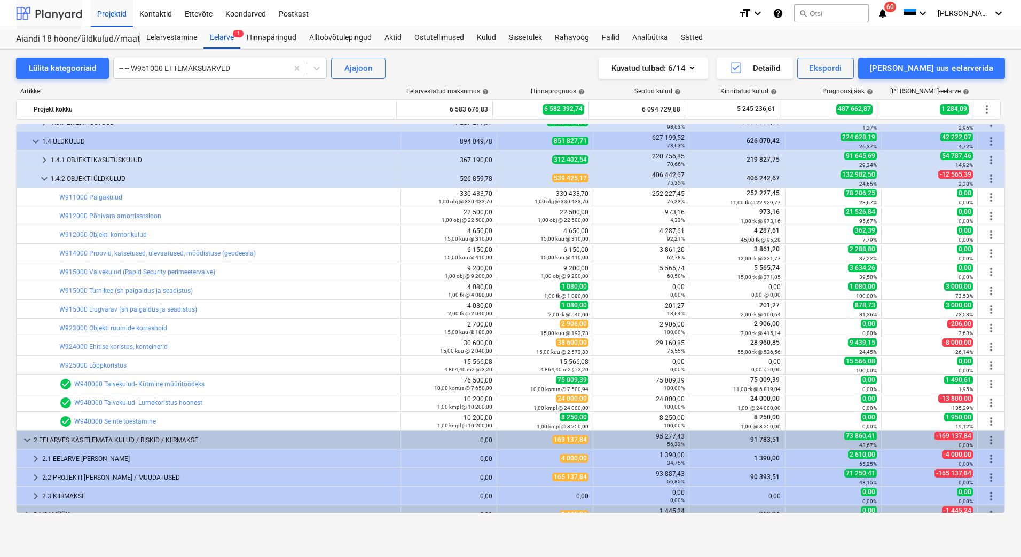
click at [69, 19] on div at bounding box center [49, 13] width 66 height 27
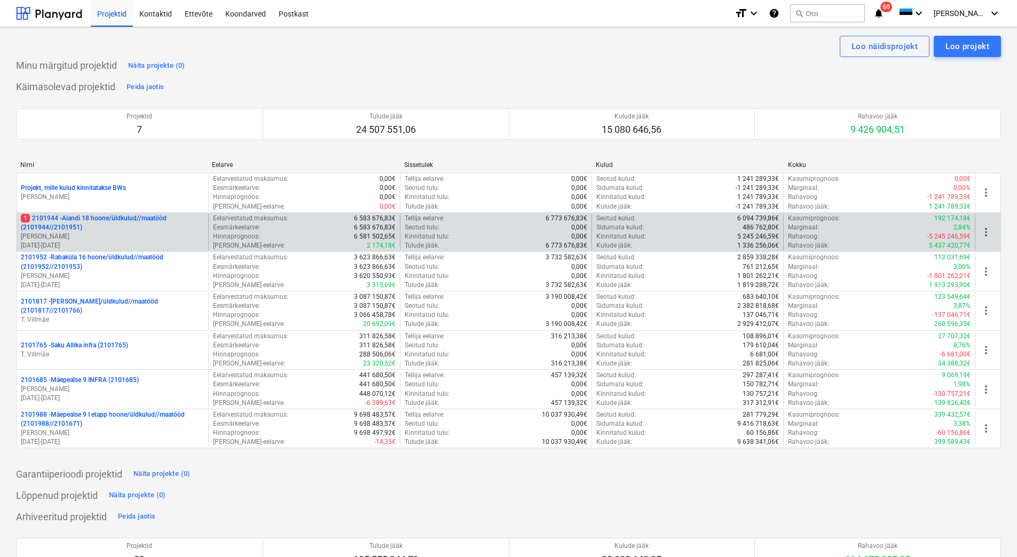
click at [97, 230] on p "1 2101944 - Aiandi 18 hoone/üldkulud//maatööd (2101944//2101951)" at bounding box center [112, 223] width 183 height 18
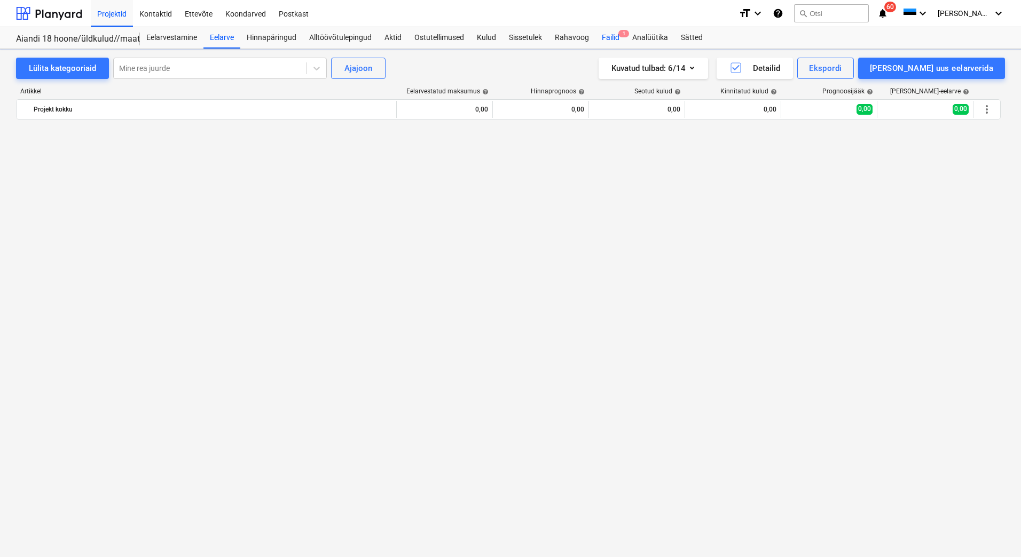
click at [611, 40] on div "Failid 1" at bounding box center [610, 37] width 30 height 21
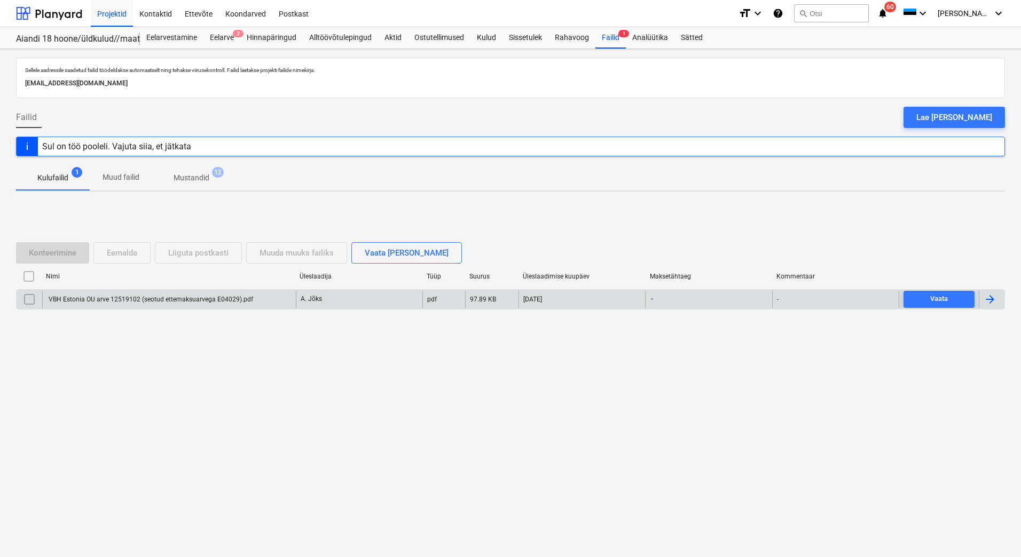
click at [191, 303] on div "VBH Estonia OU arve 12519102 (seotud ettemaksuarvega E04029).pdf" at bounding box center [169, 299] width 254 height 17
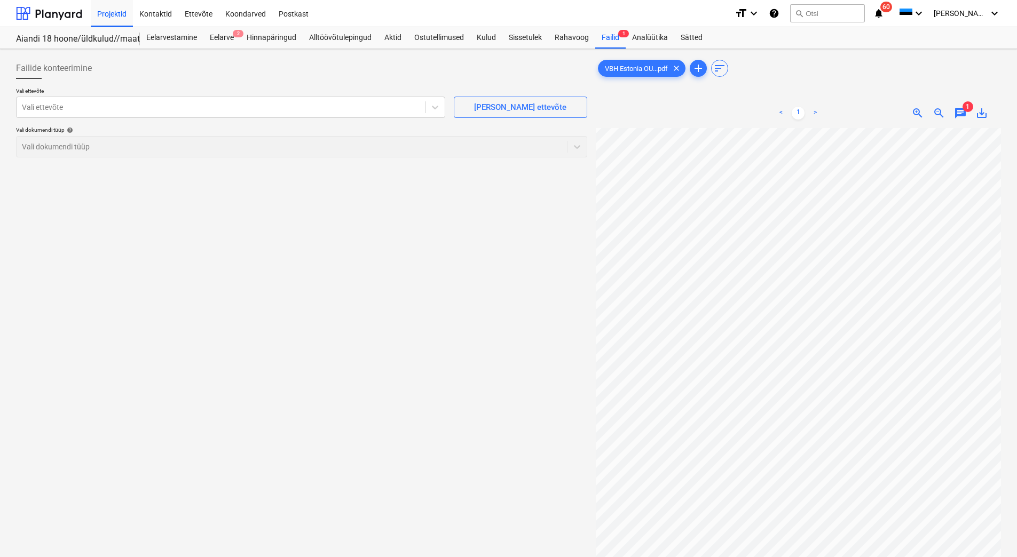
scroll to position [9, 56]
click at [211, 106] on div at bounding box center [221, 107] width 398 height 11
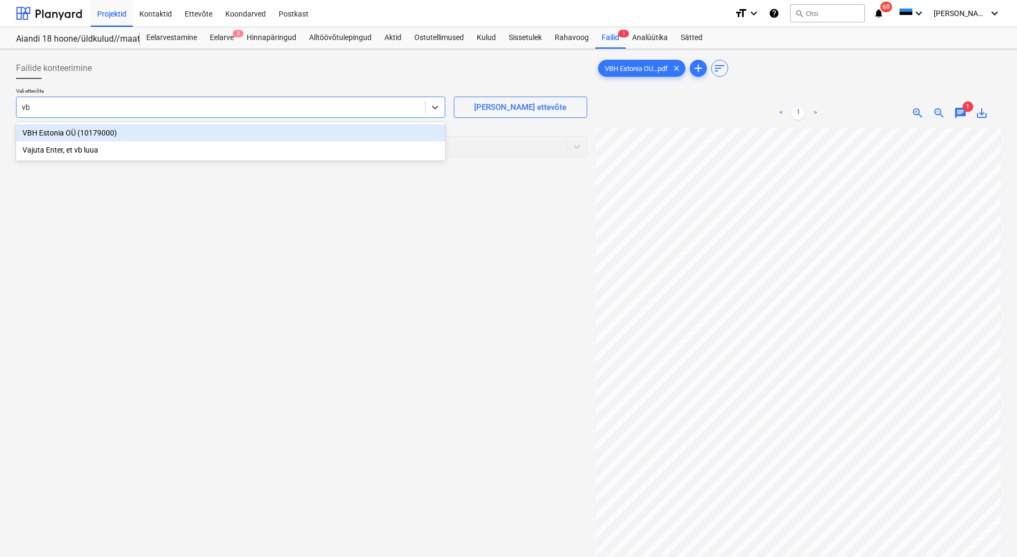
type input "vbh"
click at [104, 131] on div "VBH Estonia OÜ (10179000)" at bounding box center [230, 132] width 429 height 17
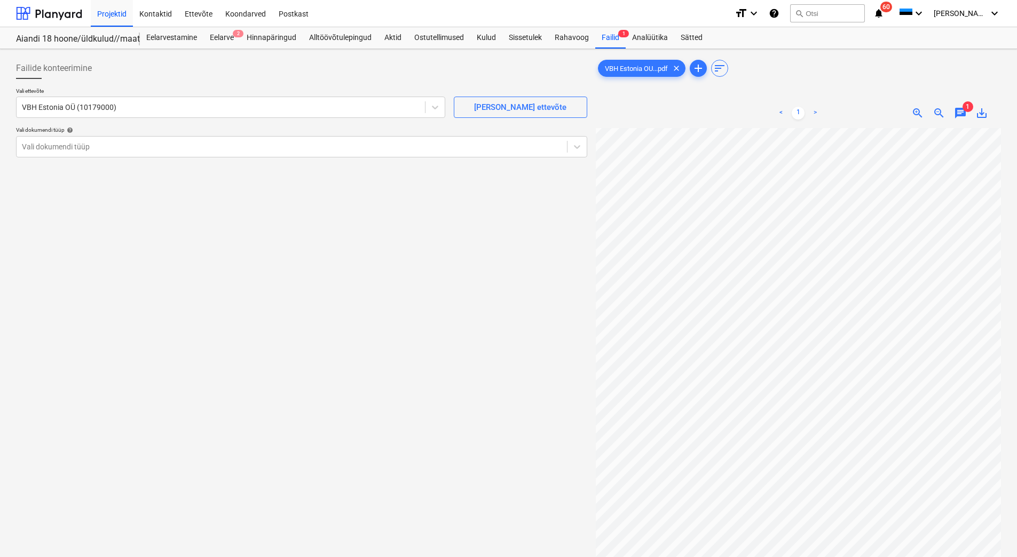
click at [127, 84] on div at bounding box center [301, 83] width 571 height 9
click at [99, 150] on div at bounding box center [292, 147] width 540 height 11
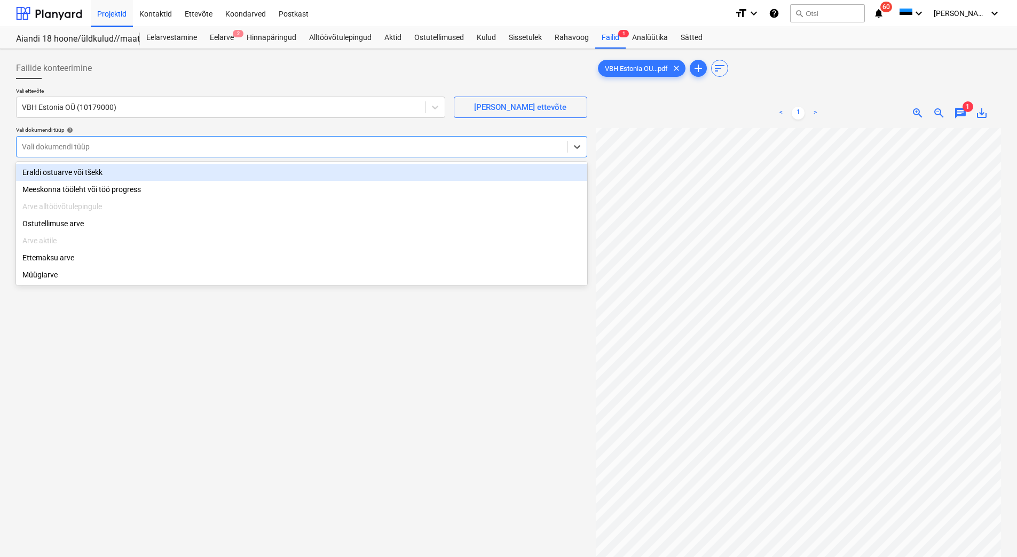
click at [52, 176] on div "Eraldi ostuarve või tšekk" at bounding box center [301, 172] width 571 height 17
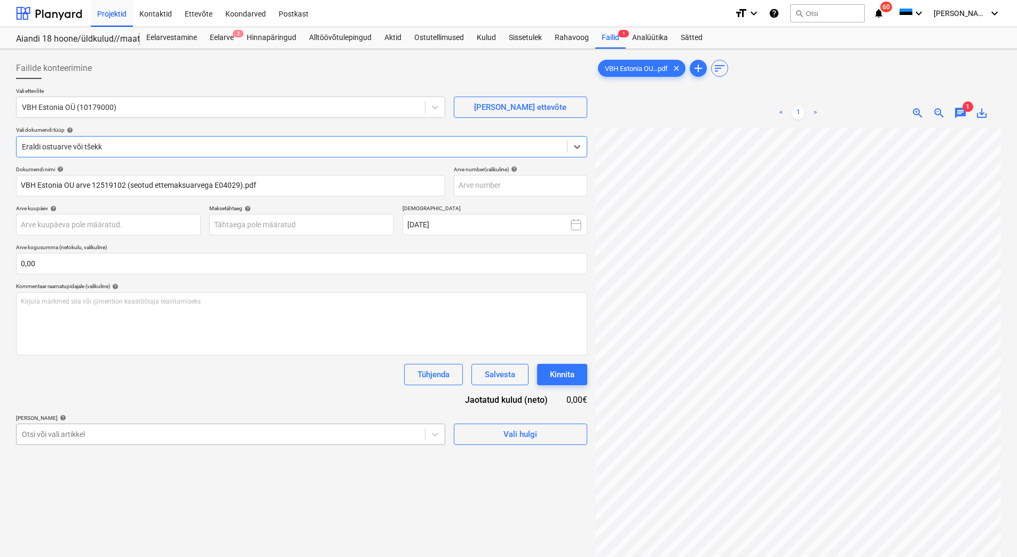
click at [65, 434] on body "Projektid Kontaktid Ettevõte Koondarved Postkast format_size keyboard_arrow_dow…" at bounding box center [508, 278] width 1017 height 557
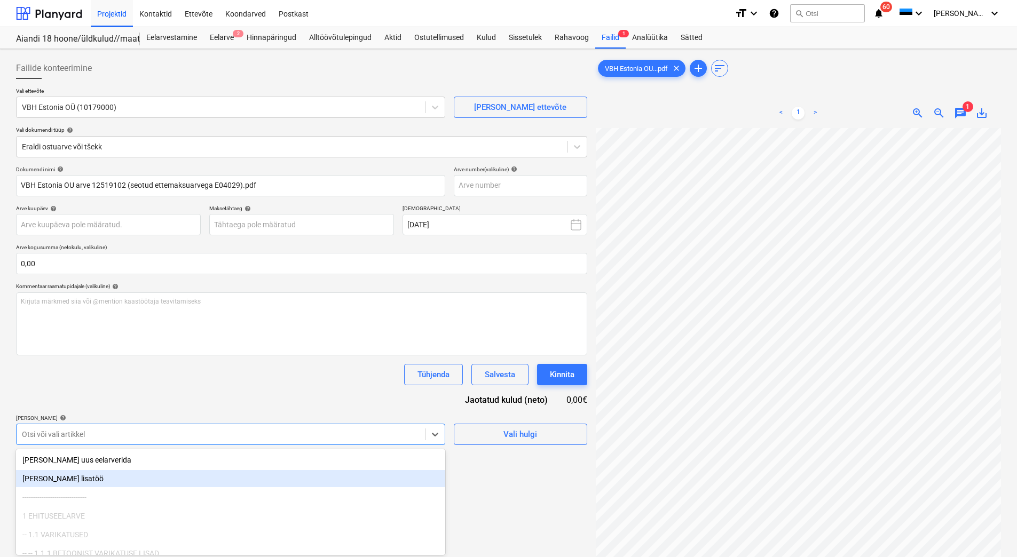
scroll to position [59, 0]
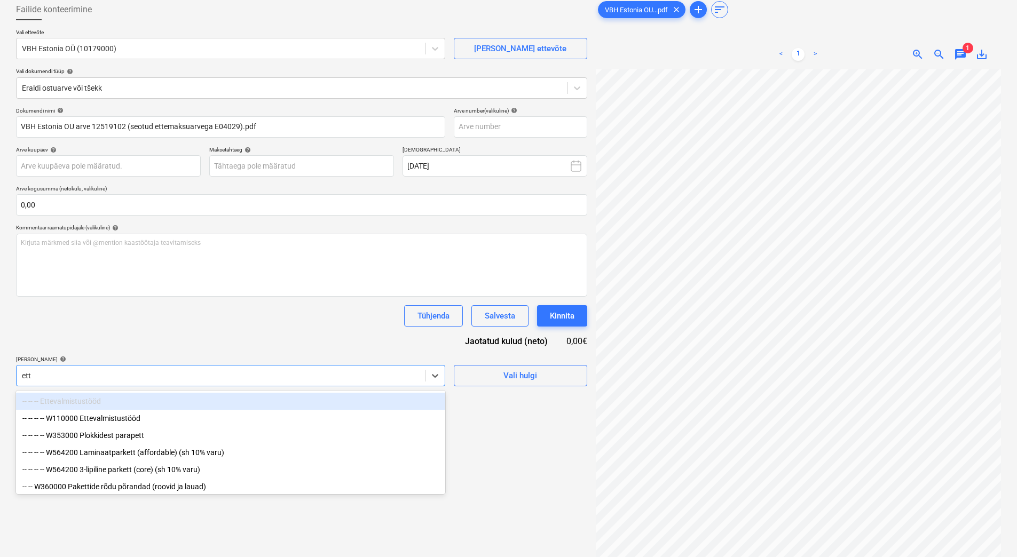
type input "ette"
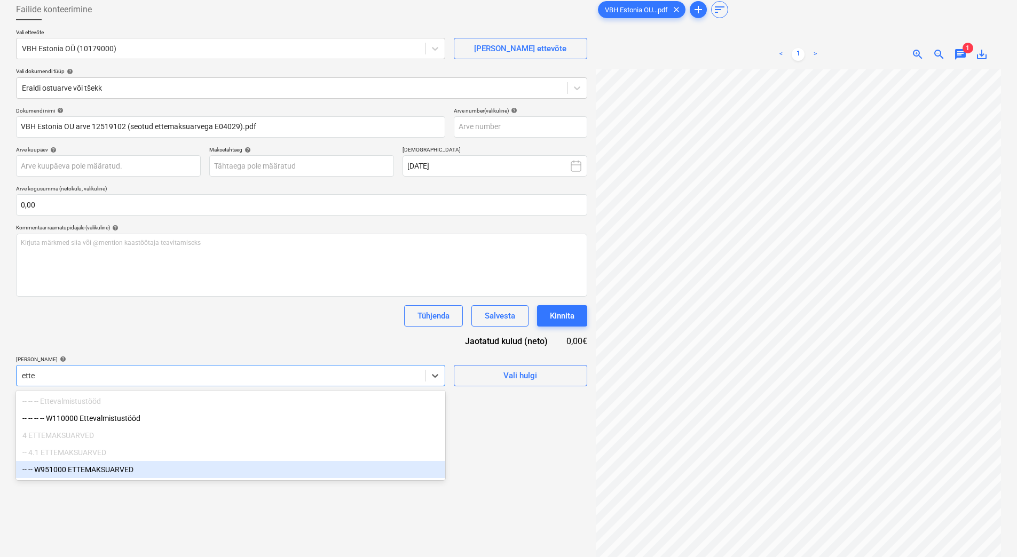
click at [107, 473] on div "-- -- W951000 ETTEMAKSUARVED" at bounding box center [230, 469] width 429 height 17
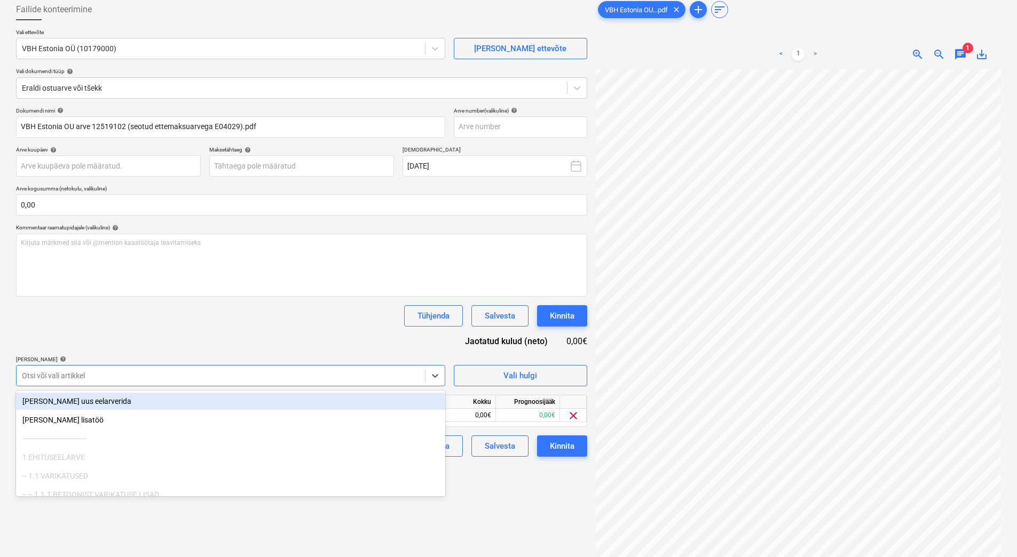
click at [175, 348] on div "Dokumendi nimi help VBH Estonia OU arve 12519102 (seotud ettemaksuarvega E04029…" at bounding box center [301, 282] width 571 height 350
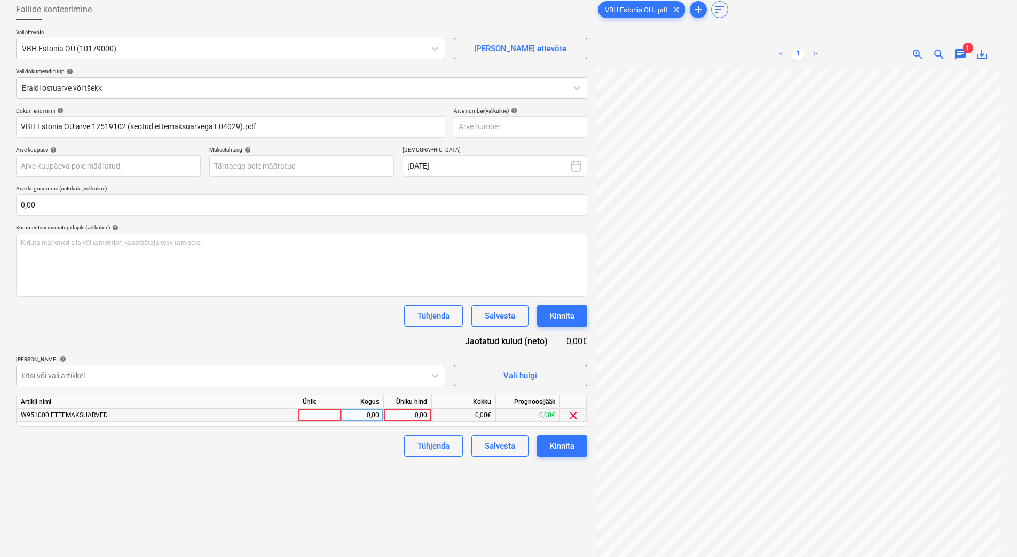
click at [110, 414] on div "W951000 ETTEMAKSUARVED" at bounding box center [158, 415] width 282 height 13
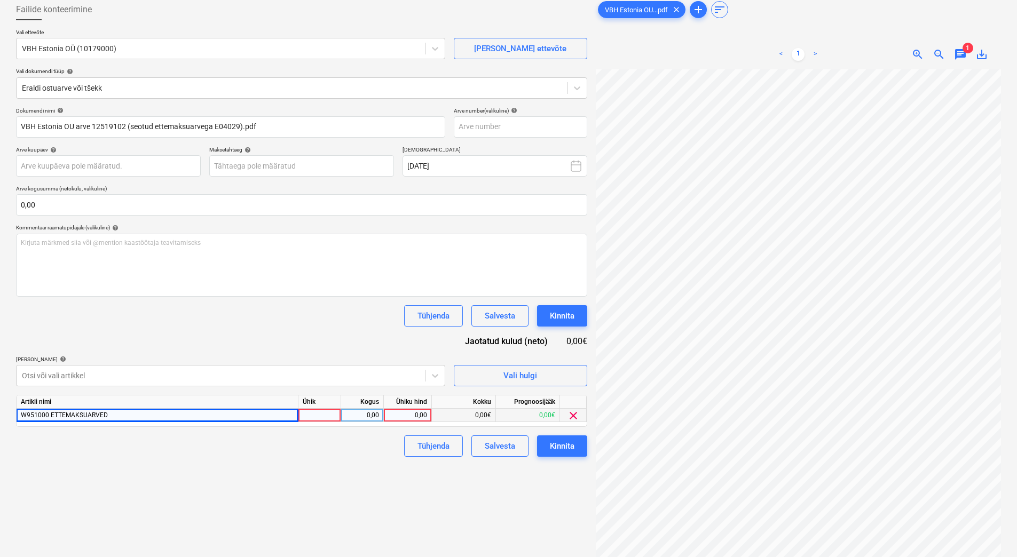
click at [177, 412] on div "W951000 ETTEMAKSUARVED" at bounding box center [158, 415] width 282 height 13
click at [162, 374] on div at bounding box center [221, 376] width 398 height 11
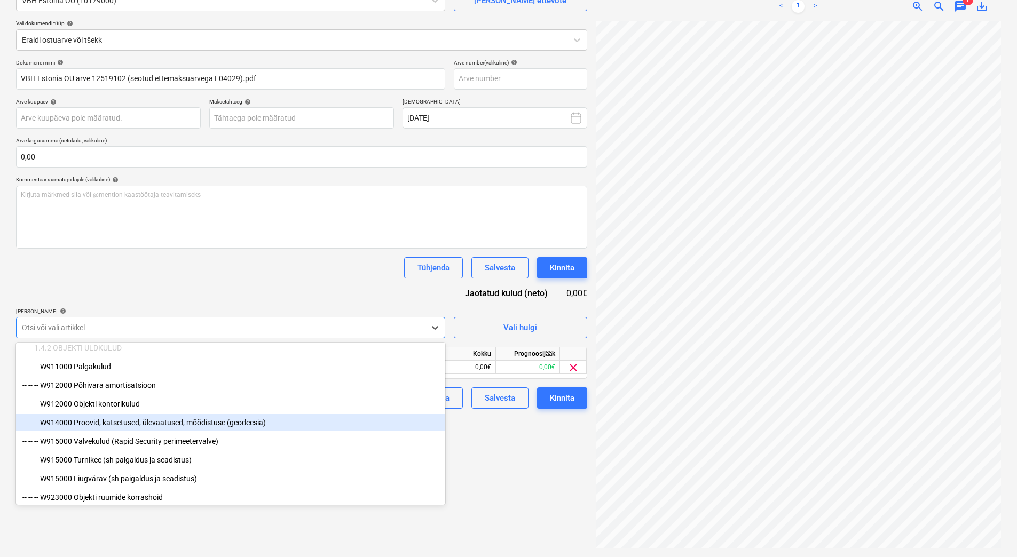
scroll to position [8399, 0]
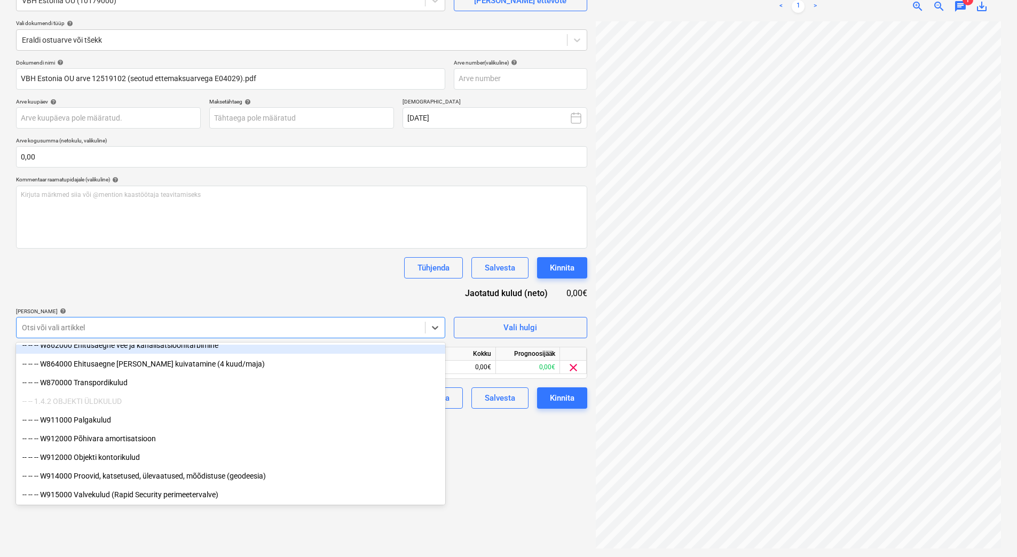
click at [183, 265] on div "Tühjenda Salvesta Kinnita" at bounding box center [301, 267] width 571 height 21
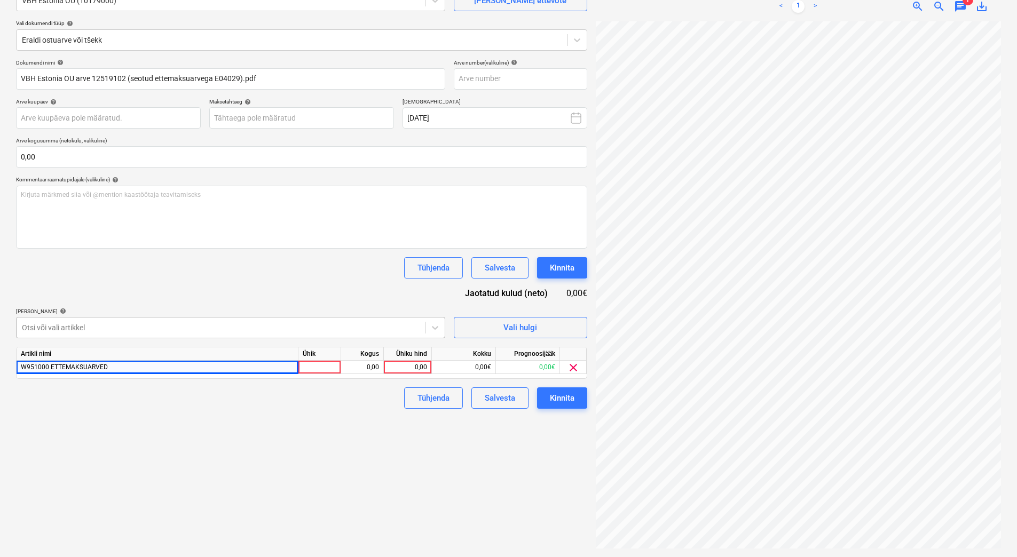
click at [114, 330] on div at bounding box center [221, 328] width 398 height 11
type input "ettemaks"
click at [172, 293] on div "Dokumendi nimi help VBH Estonia OU arve 12519102 (seotud ettemaksuarvega E04029…" at bounding box center [301, 234] width 571 height 350
click at [573, 369] on span "clear" at bounding box center [573, 367] width 13 height 13
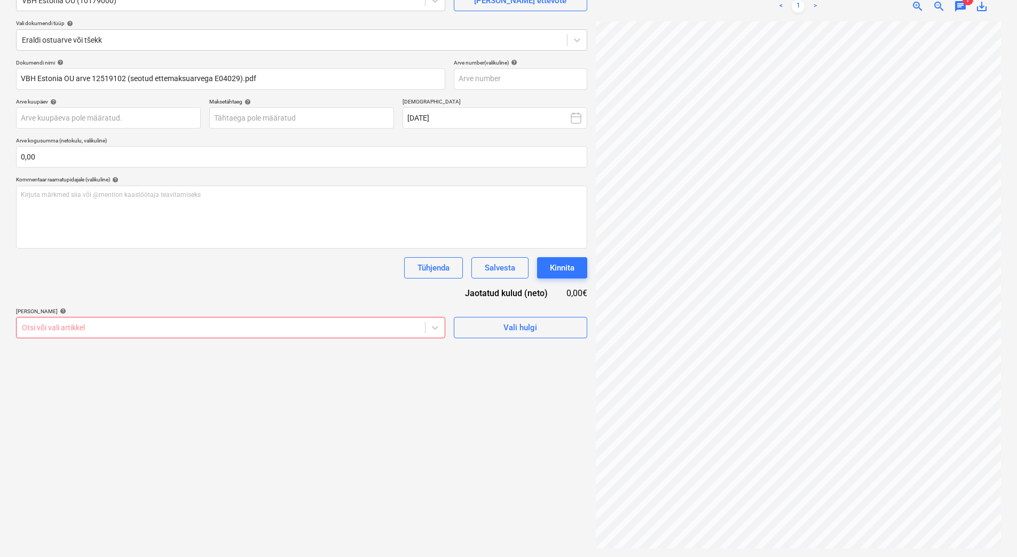
click at [210, 330] on div at bounding box center [221, 328] width 398 height 11
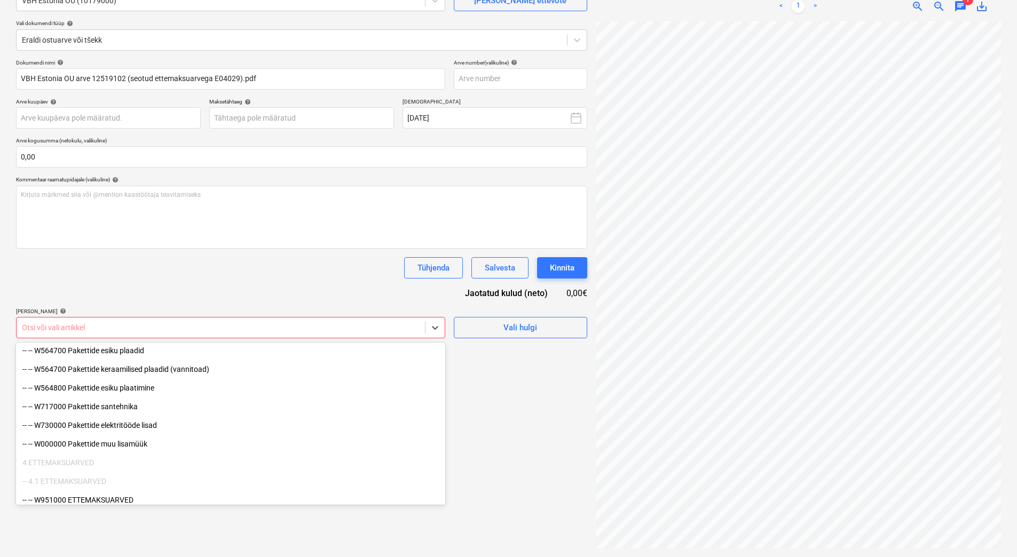
scroll to position [9203, 0]
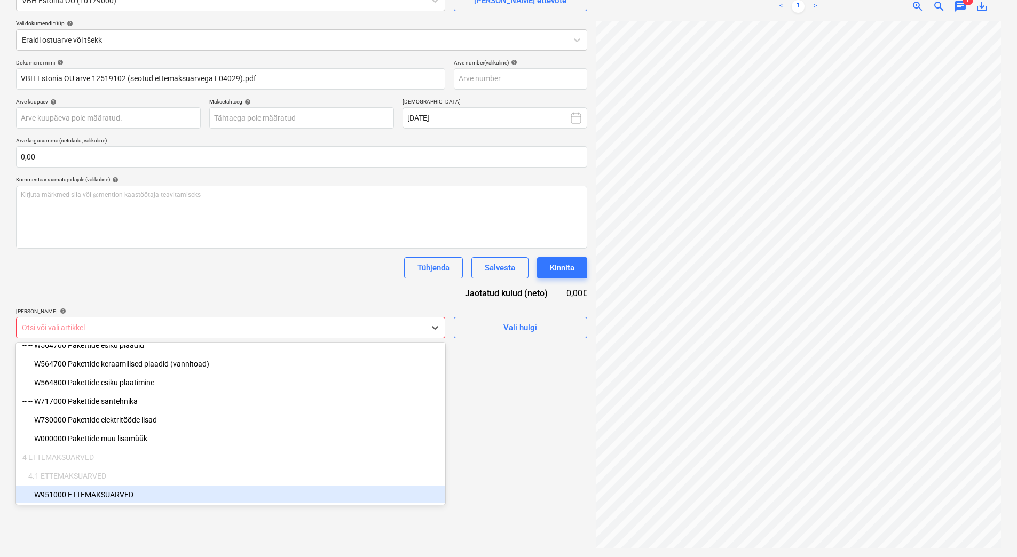
click at [87, 498] on div "-- -- W951000 ETTEMAKSUARVED" at bounding box center [230, 494] width 429 height 17
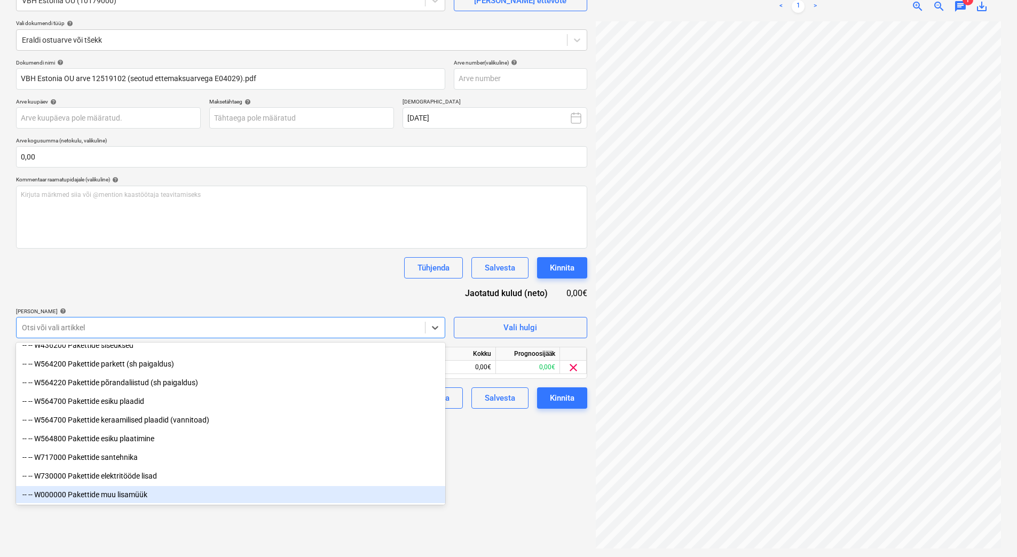
scroll to position [9147, 0]
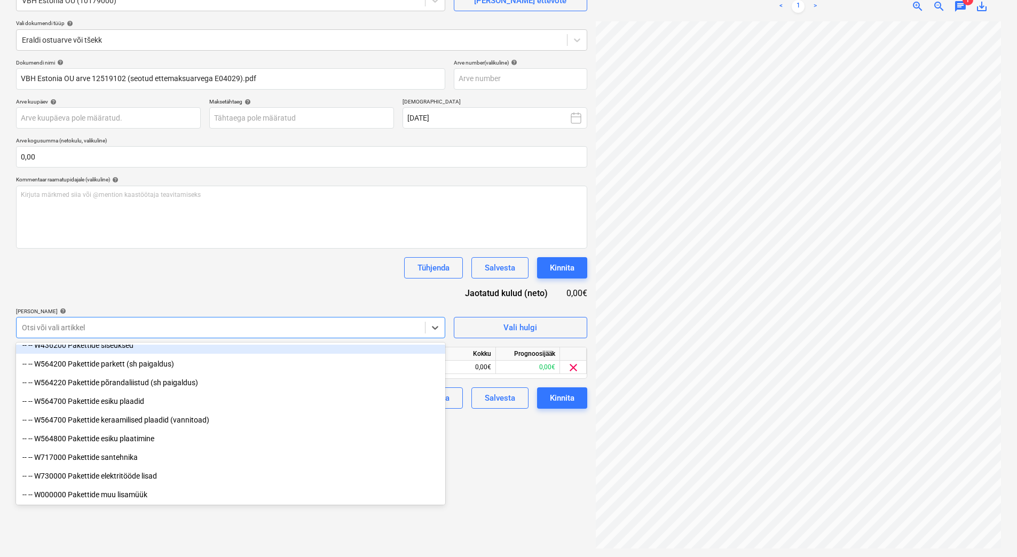
click at [320, 268] on div "Tühjenda Salvesta Kinnita" at bounding box center [301, 267] width 571 height 21
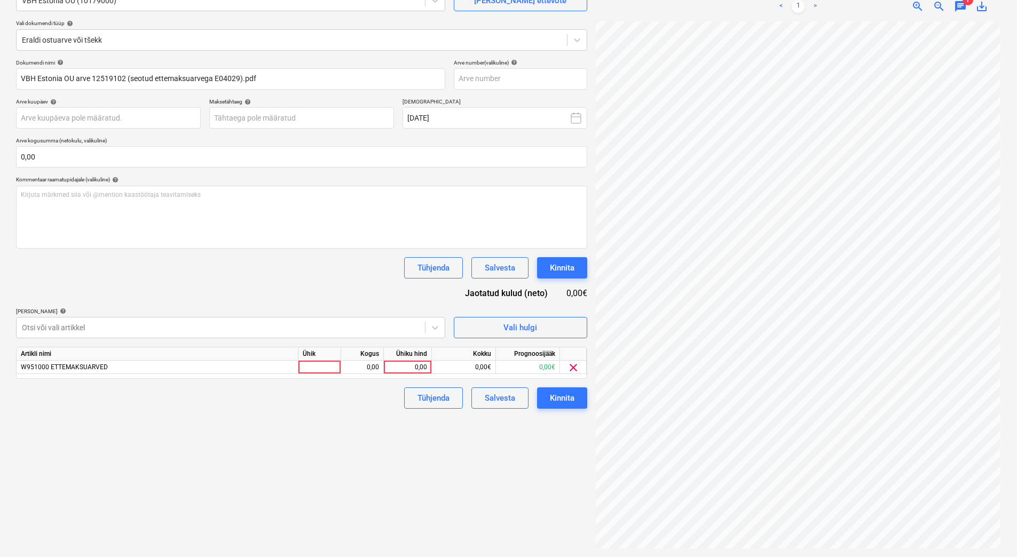
scroll to position [23, 77]
click at [69, 154] on input "text" at bounding box center [301, 156] width 571 height 21
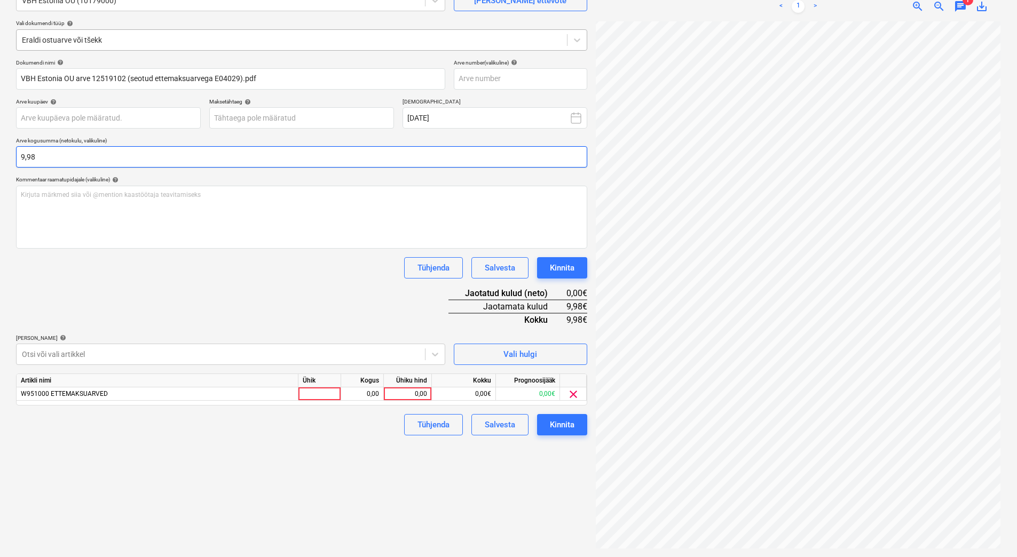
type input "9,98"
click at [320, 391] on div at bounding box center [319, 394] width 43 height 13
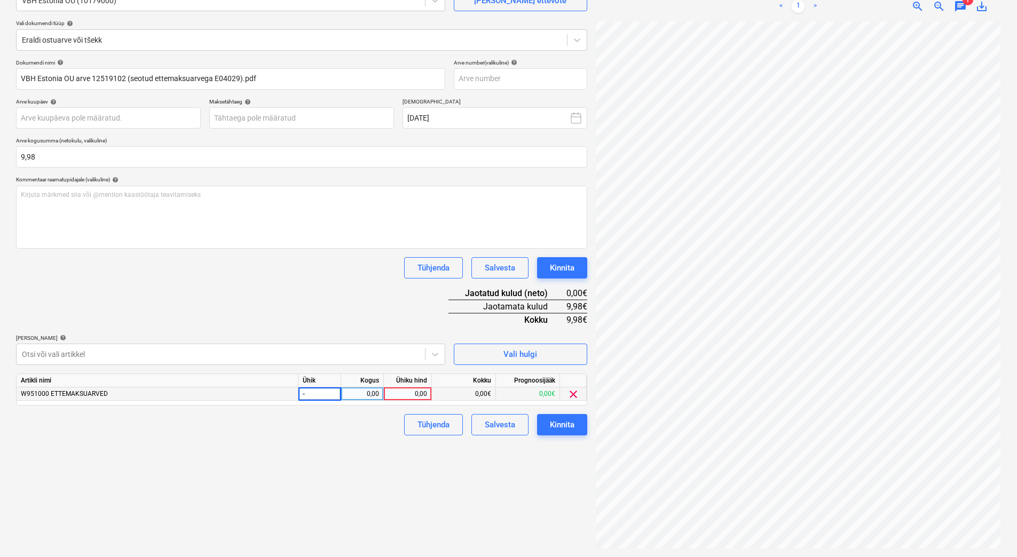
type input "-1"
click at [402, 391] on div "0,00" at bounding box center [407, 394] width 39 height 13
type input "9,98"
click at [313, 446] on div "Failide konteerimine Vali ettevõte VBH Estonia OÜ (10179000) Lisa uus ettevõte …" at bounding box center [302, 250] width 580 height 607
click at [367, 394] on div "0,00" at bounding box center [362, 394] width 34 height 13
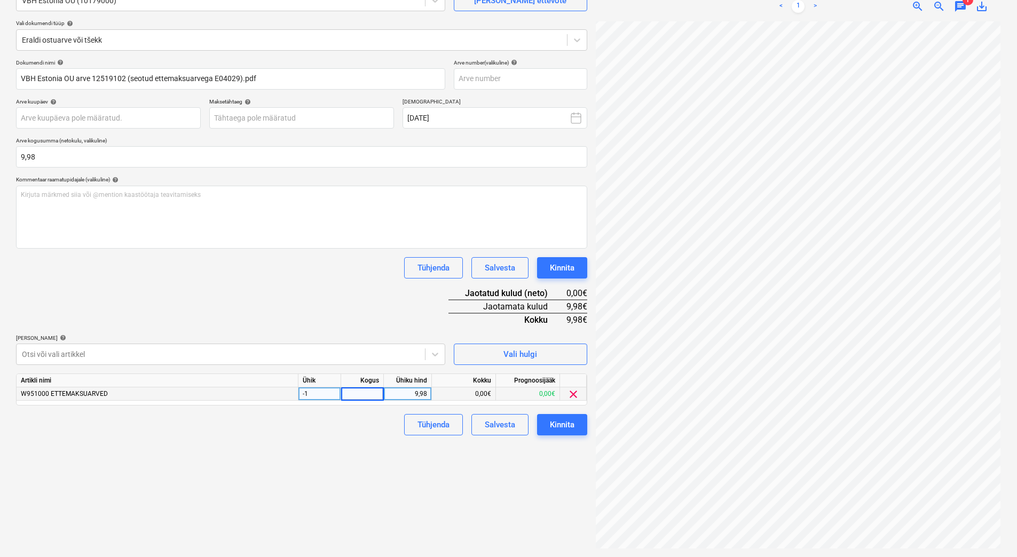
click at [360, 394] on input at bounding box center [362, 394] width 42 height 13
type input "-1"
click at [357, 444] on div "Failide konteerimine Vali ettevõte VBH Estonia OÜ (10179000) Lisa uus ettevõte …" at bounding box center [302, 250] width 580 height 607
click at [316, 392] on div "-1" at bounding box center [319, 394] width 43 height 13
click at [288, 319] on div "Dokumendi nimi help VBH Estonia OU arve 12519102 (seotud ettemaksuarvega E04029…" at bounding box center [301, 247] width 571 height 376
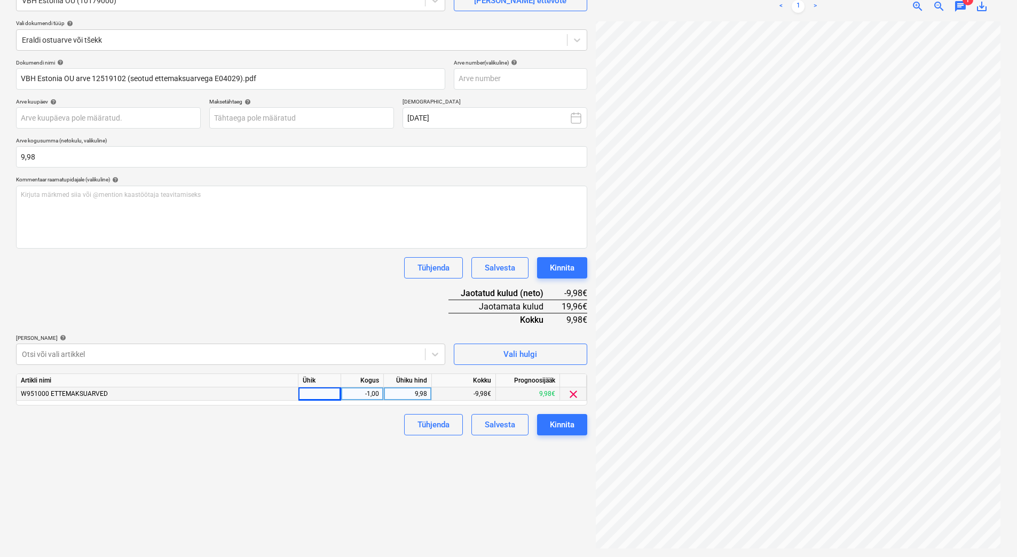
click at [556, 422] on div "Kinnita" at bounding box center [562, 425] width 25 height 14
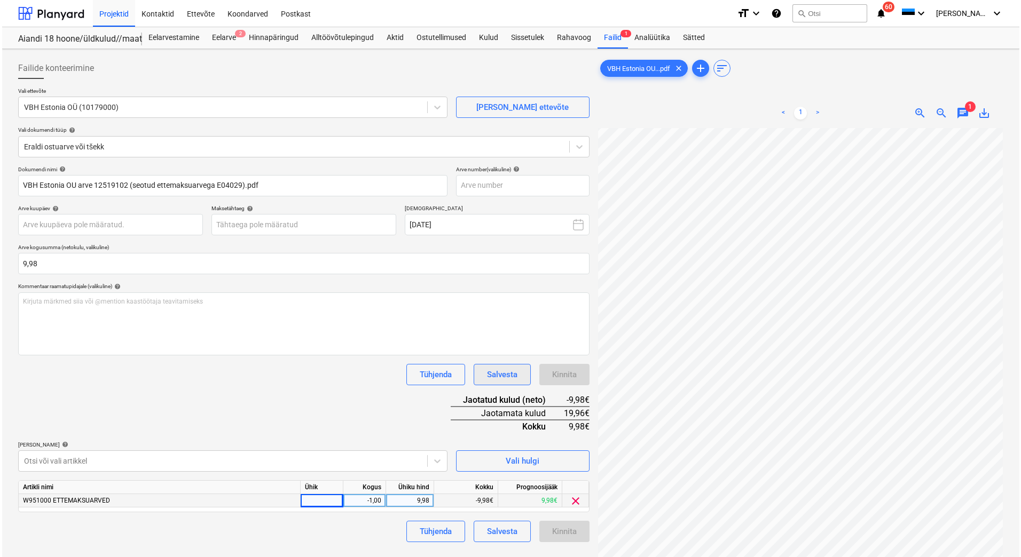
scroll to position [107, 0]
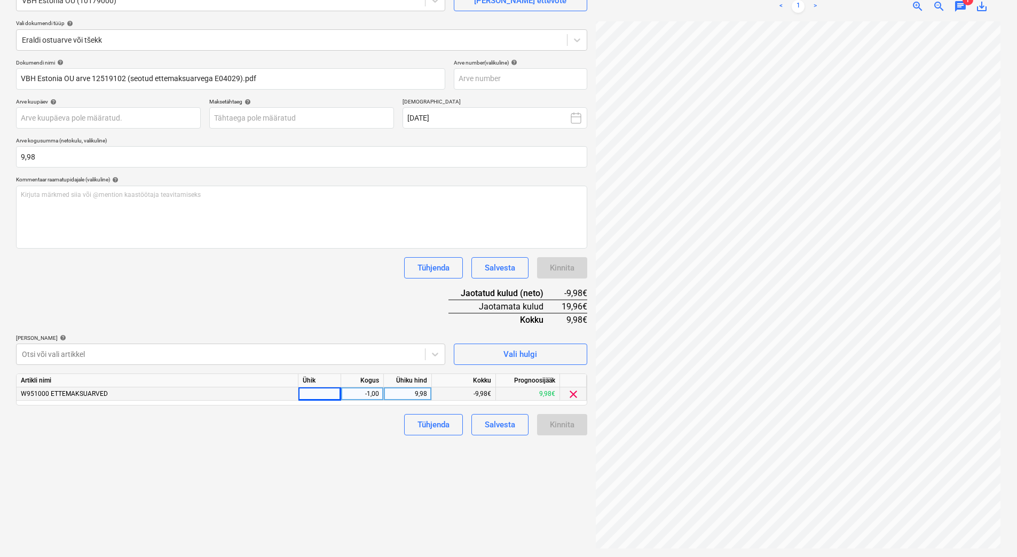
click at [327, 397] on div at bounding box center [319, 394] width 43 height 13
type input "kmpl"
click at [355, 488] on div "Failide konteerimine Vali ettevõte VBH Estonia OÜ (10179000) Lisa uus ettevõte …" at bounding box center [302, 250] width 580 height 607
click at [559, 424] on div "Kinnita" at bounding box center [562, 425] width 25 height 14
